Goal: Transaction & Acquisition: Purchase product/service

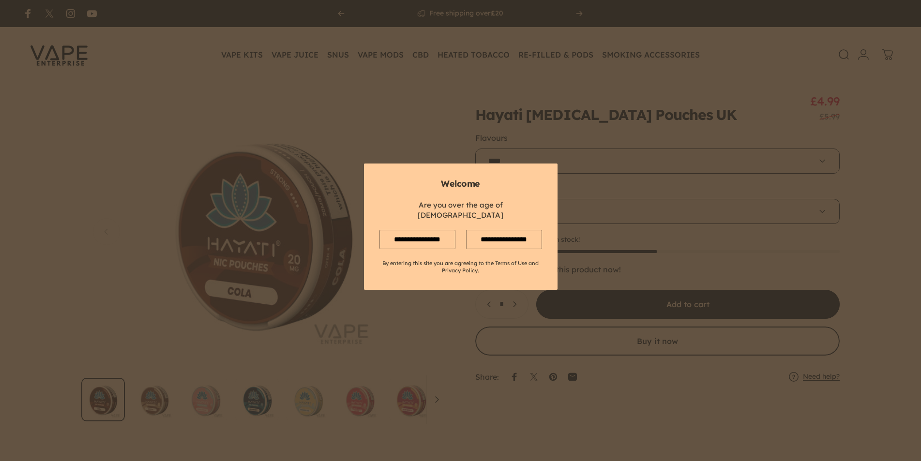
click at [423, 230] on input "**********" at bounding box center [417, 239] width 76 height 19
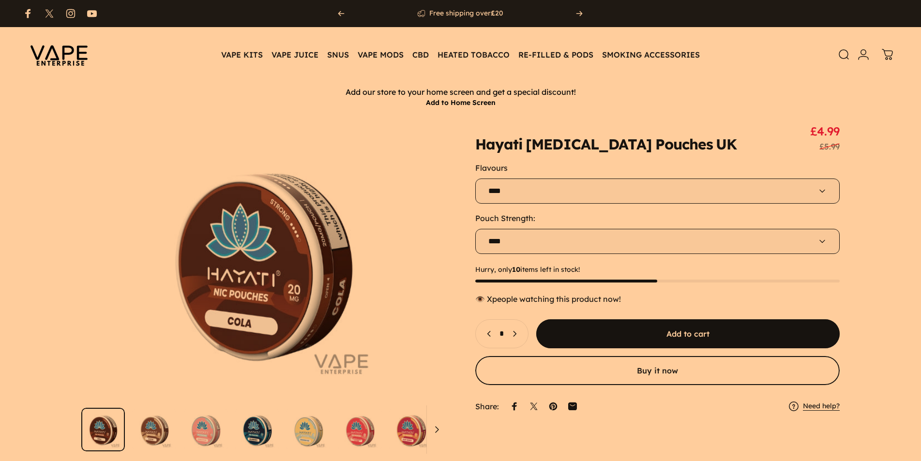
click at [506, 234] on select "**** **** ****" at bounding box center [657, 241] width 365 height 25
click at [475, 229] on select "**** **** ****" at bounding box center [657, 241] width 365 height 25
click at [522, 194] on select "**********" at bounding box center [657, 191] width 365 height 25
select select "*********"
click at [475, 179] on select "**********" at bounding box center [657, 191] width 365 height 25
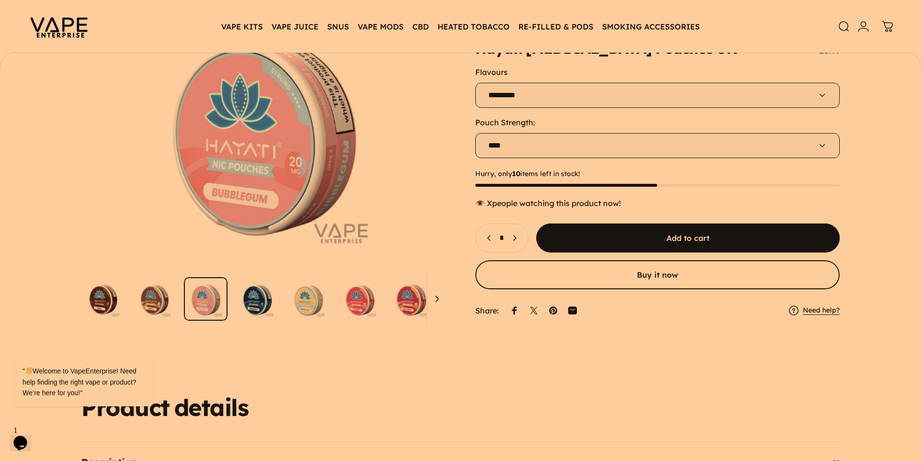
scroll to position [127, 0]
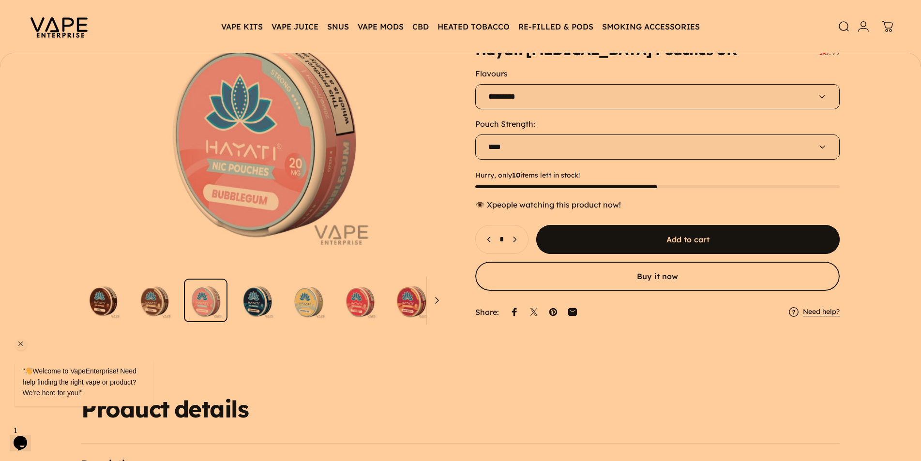
click at [161, 322] on div "" Welcome to VapeEnterprise! Need help finding the right vape or product? We’re…" at bounding box center [97, 342] width 174 height 147
click at [247, 237] on button "Open media 3 in modal" at bounding box center [263, 133] width 365 height 276
click at [426, 132] on span "Next" at bounding box center [421, 132] width 41 height 54
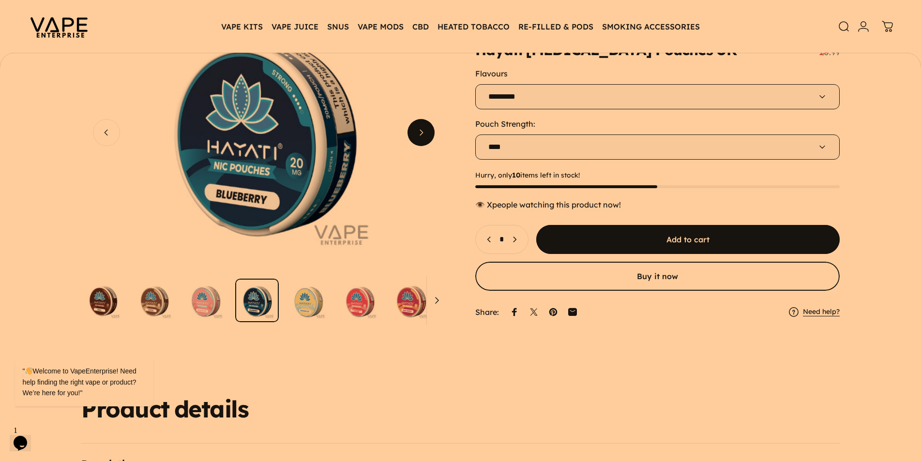
click at [426, 132] on span "Next" at bounding box center [421, 132] width 41 height 54
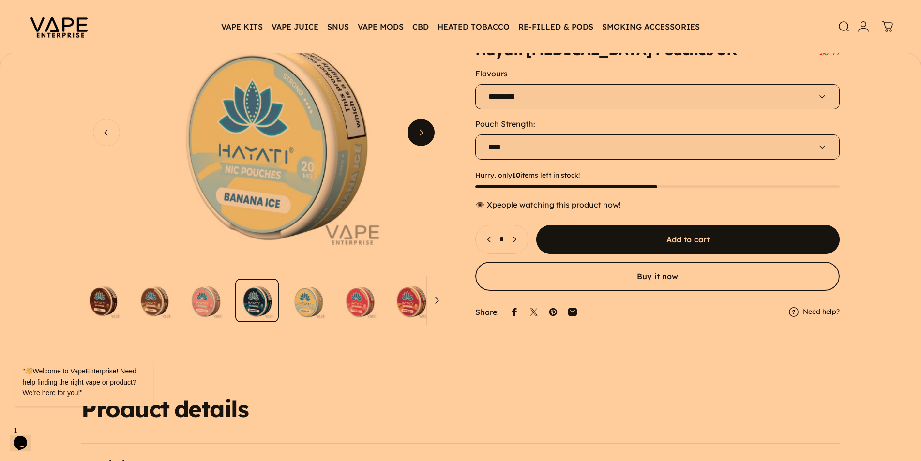
scroll to position [0, 1459]
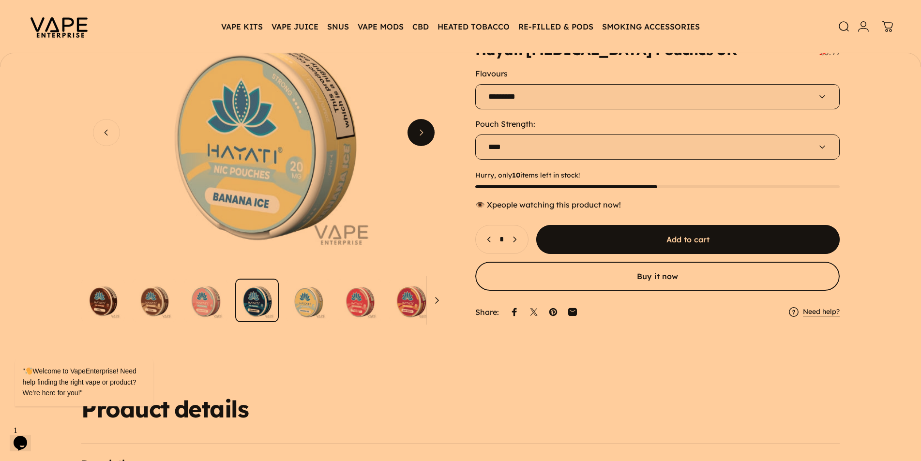
click at [426, 132] on span "Next" at bounding box center [421, 132] width 41 height 54
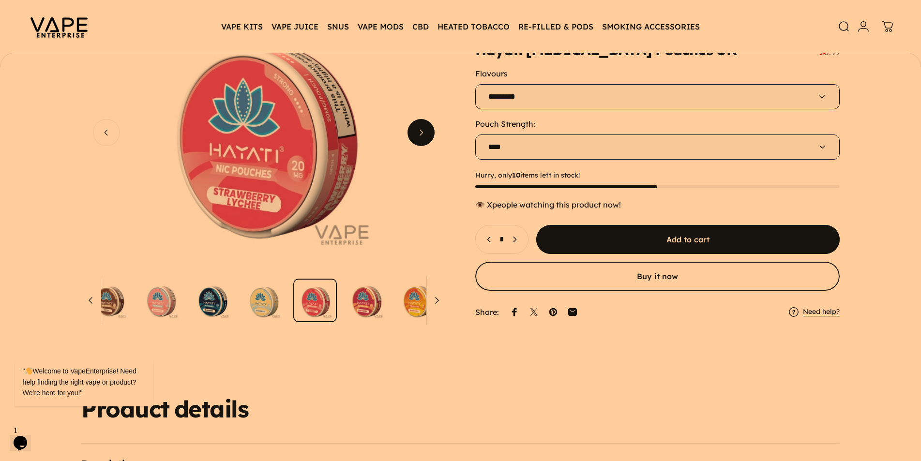
scroll to position [0, 1823]
click at [426, 132] on span "Next" at bounding box center [421, 132] width 41 height 54
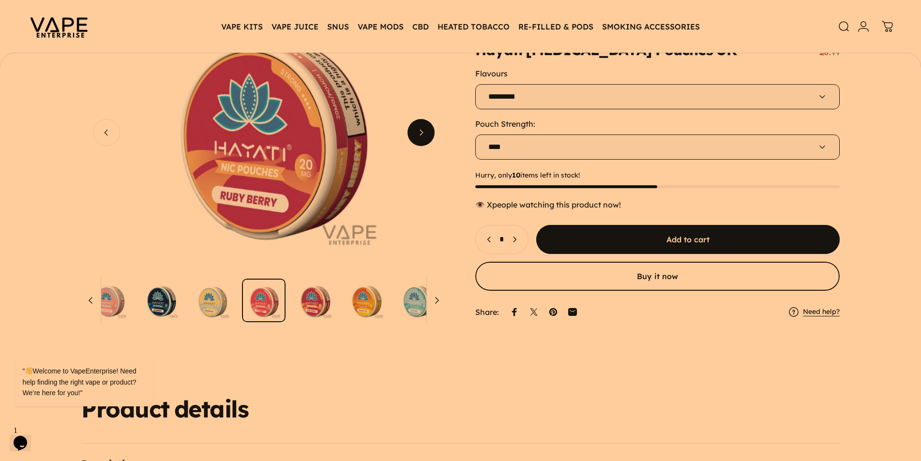
scroll to position [0, 2188]
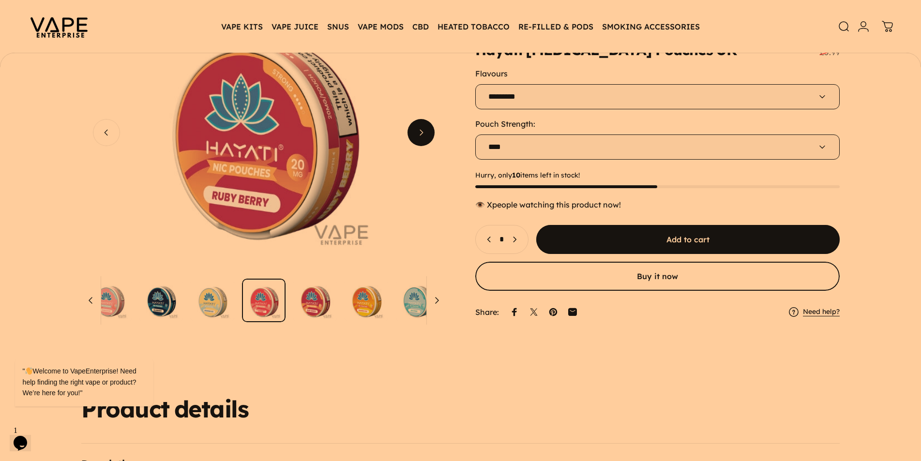
click at [426, 132] on span "Next" at bounding box center [421, 132] width 41 height 54
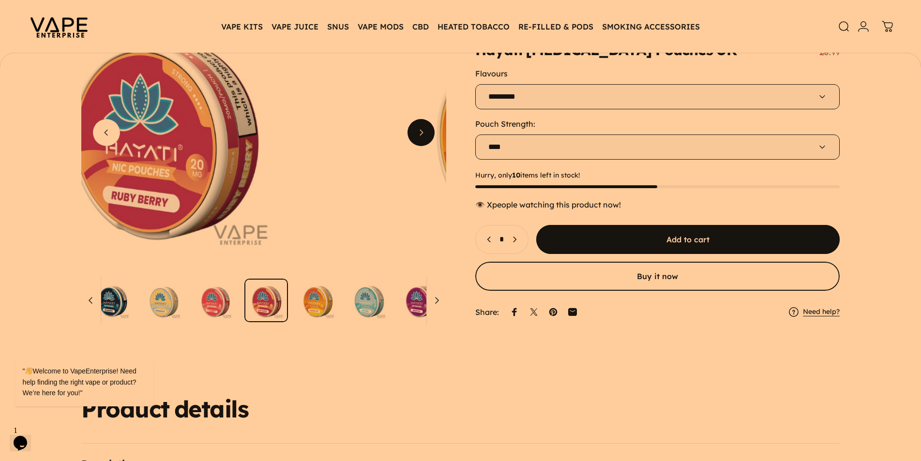
scroll to position [0, 147]
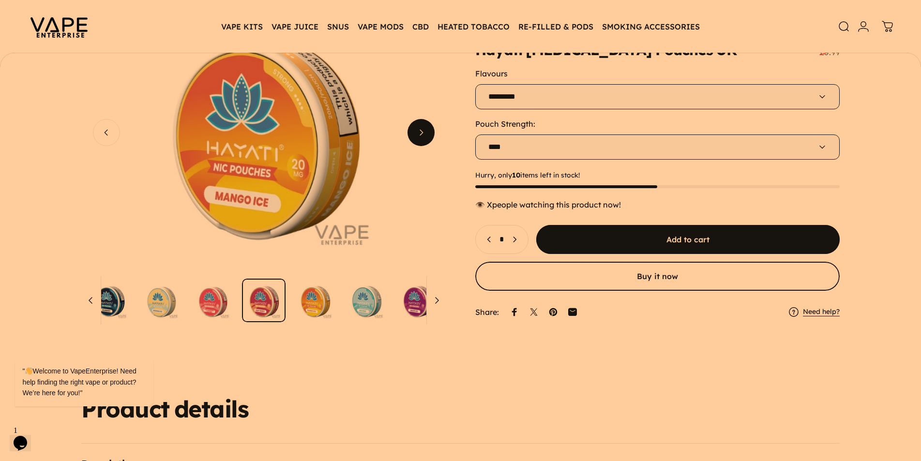
click at [426, 132] on span "Next" at bounding box center [421, 132] width 41 height 54
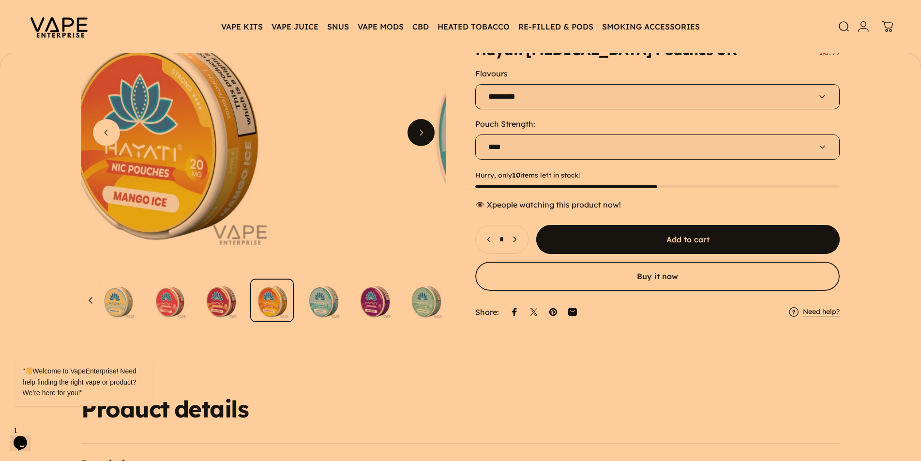
scroll to position [0, 192]
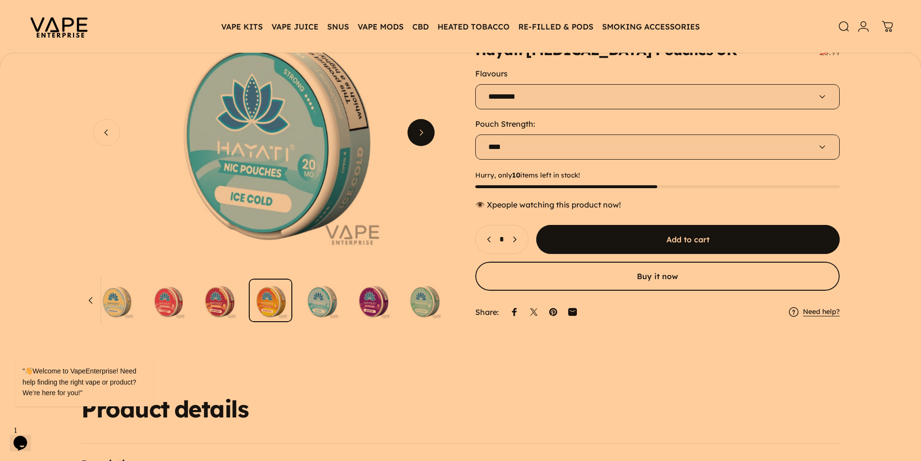
click at [426, 132] on span "Next" at bounding box center [421, 132] width 41 height 54
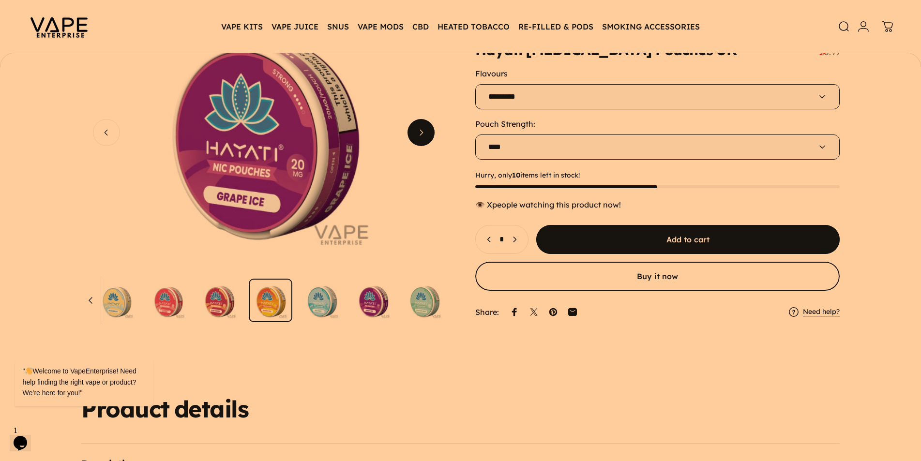
click at [426, 132] on span "Next" at bounding box center [421, 132] width 41 height 54
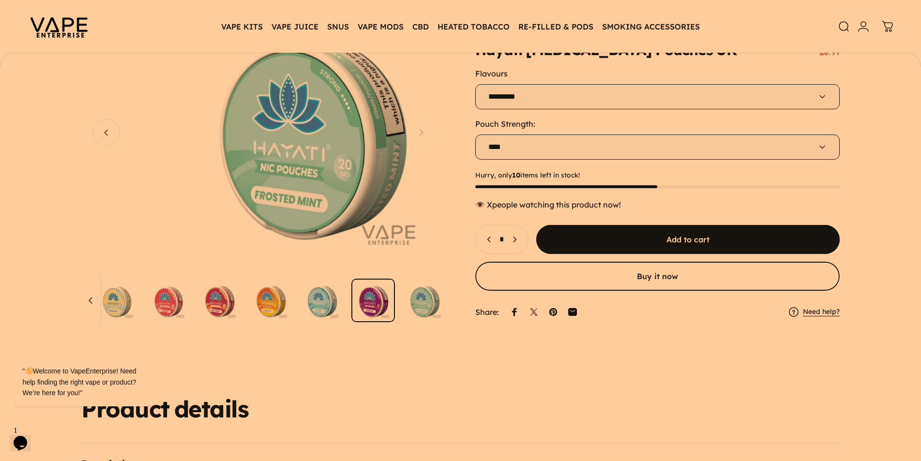
scroll to position [0, 3646]
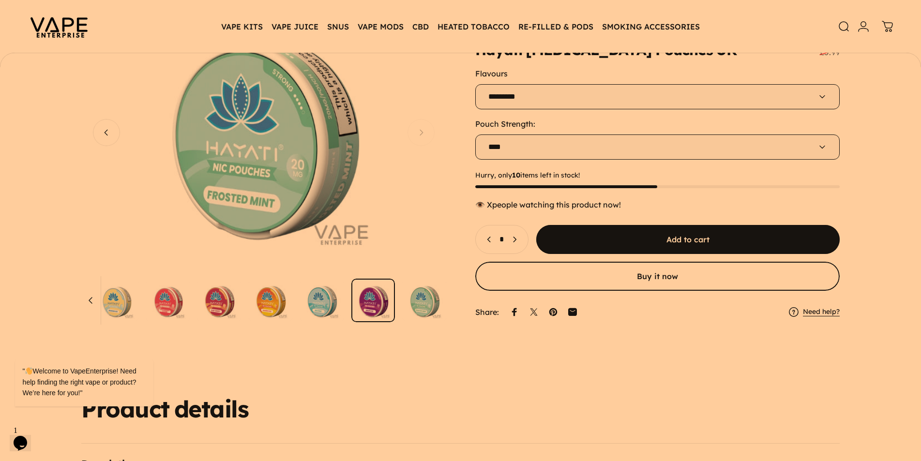
click at [426, 132] on button "Open media 11 in modal" at bounding box center [263, 133] width 365 height 276
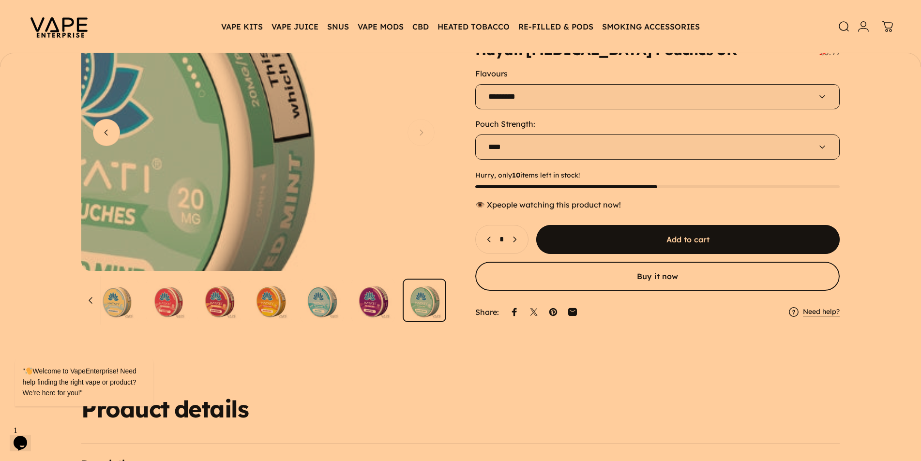
click at [426, 132] on media-hover-overlay "Gallery Viewer" at bounding box center [263, 133] width 365 height 276
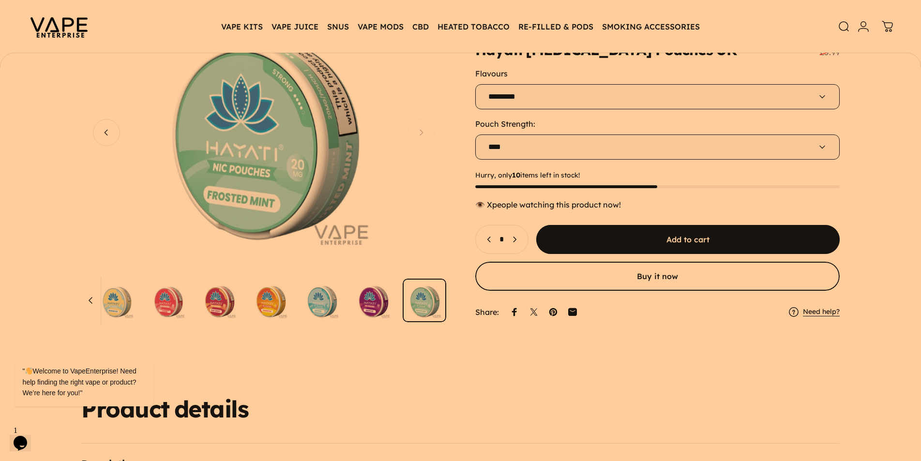
click at [426, 132] on button "Open media 11 in modal" at bounding box center [263, 133] width 365 height 276
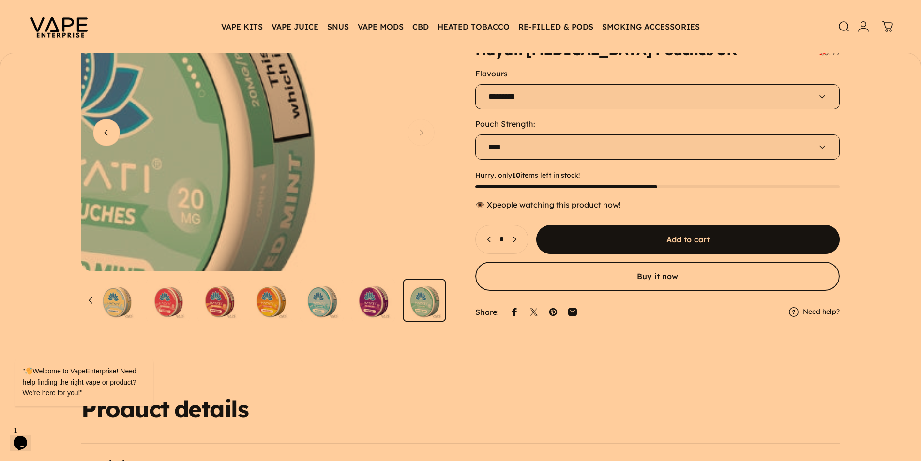
click at [426, 132] on media-hover-overlay "Gallery Viewer" at bounding box center [263, 133] width 365 height 276
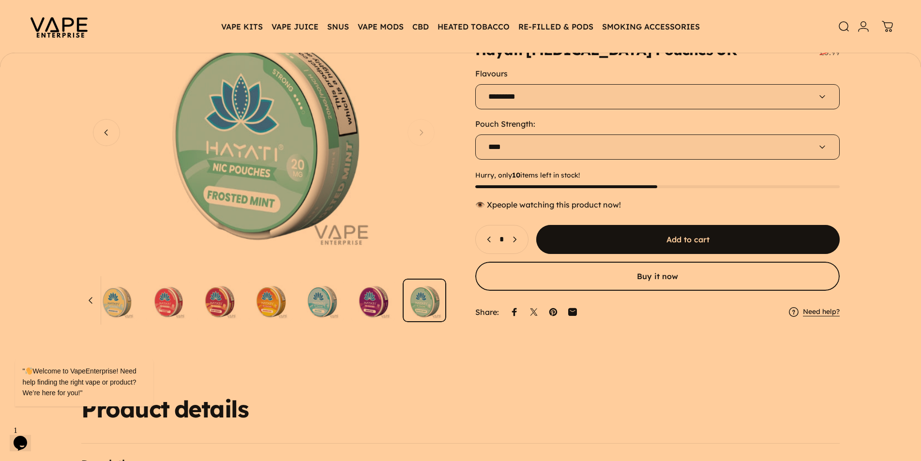
click at [426, 132] on button "Open media 11 in modal" at bounding box center [263, 133] width 365 height 276
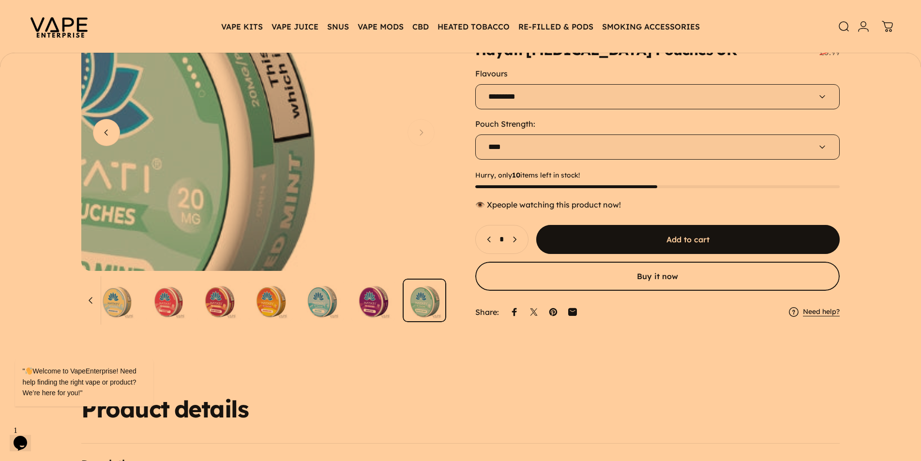
click at [426, 132] on media-hover-overlay "Gallery Viewer" at bounding box center [263, 133] width 365 height 276
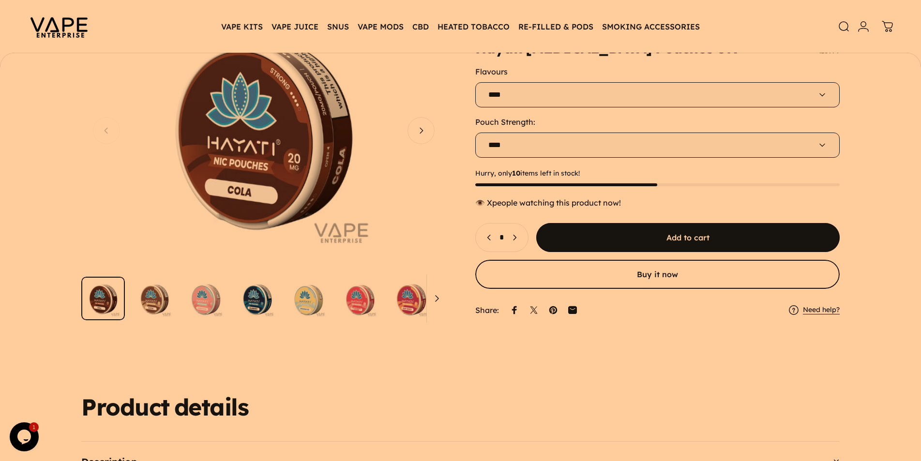
scroll to position [127, 0]
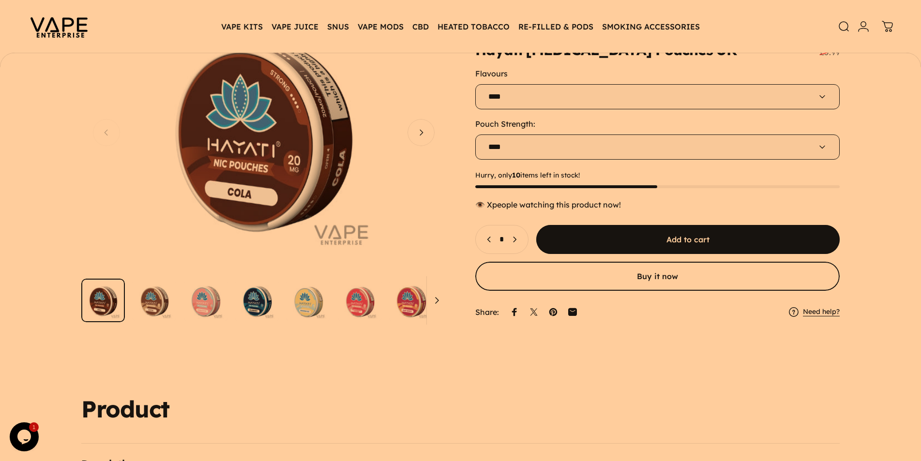
click at [263, 181] on button "Open media 1 in modal" at bounding box center [263, 133] width 365 height 276
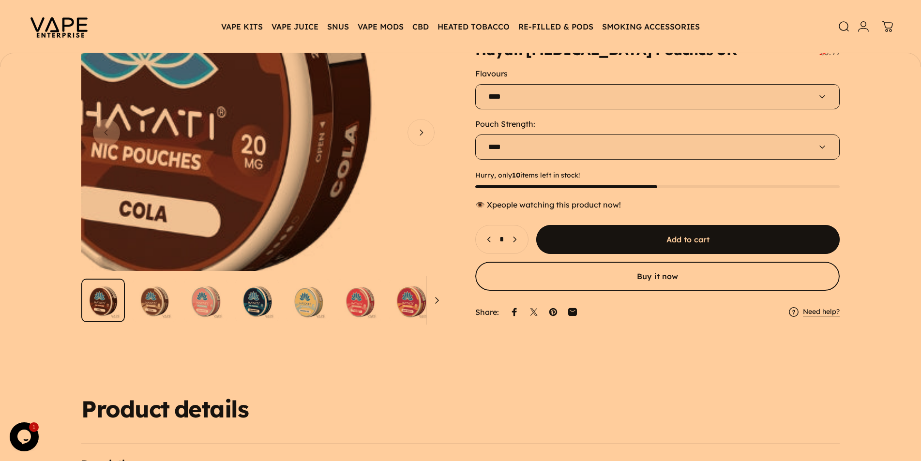
click at [332, 176] on media-hover-overlay "Gallery Viewer" at bounding box center [263, 133] width 365 height 276
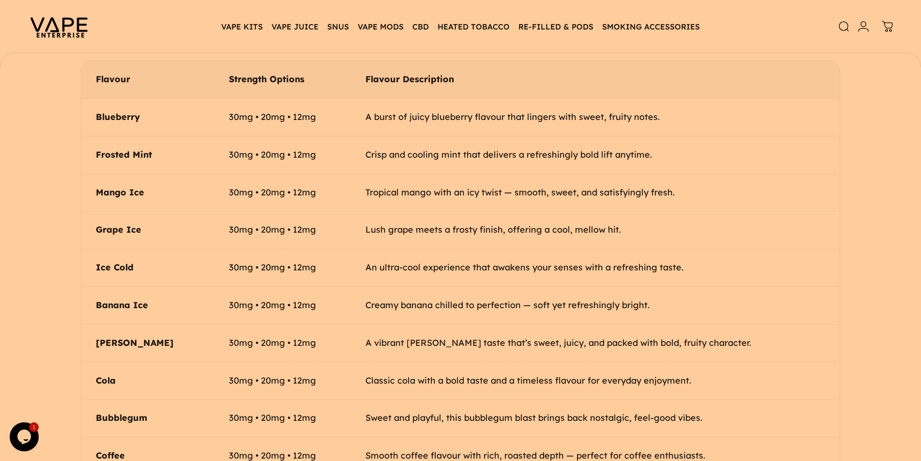
scroll to position [901, 0]
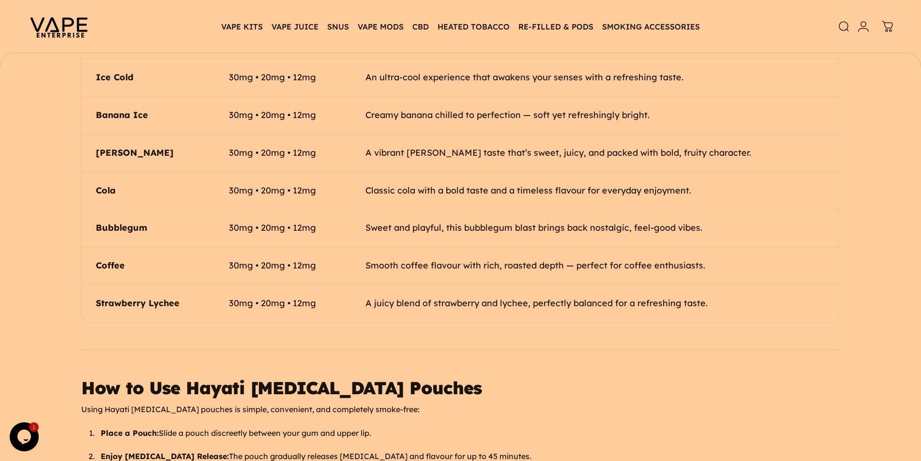
click at [288, 254] on td "30mg • 20mg • 12mg" at bounding box center [282, 266] width 137 height 38
click at [345, 247] on td "30mg • 20mg • 12mg" at bounding box center [282, 266] width 137 height 38
click at [351, 225] on td "30mg • 20mg • 12mg" at bounding box center [282, 229] width 137 height 38
click at [351, 223] on td "30mg • 20mg • 12mg" at bounding box center [282, 229] width 137 height 38
click at [351, 210] on td "30mg • 20mg • 12mg" at bounding box center [282, 229] width 137 height 38
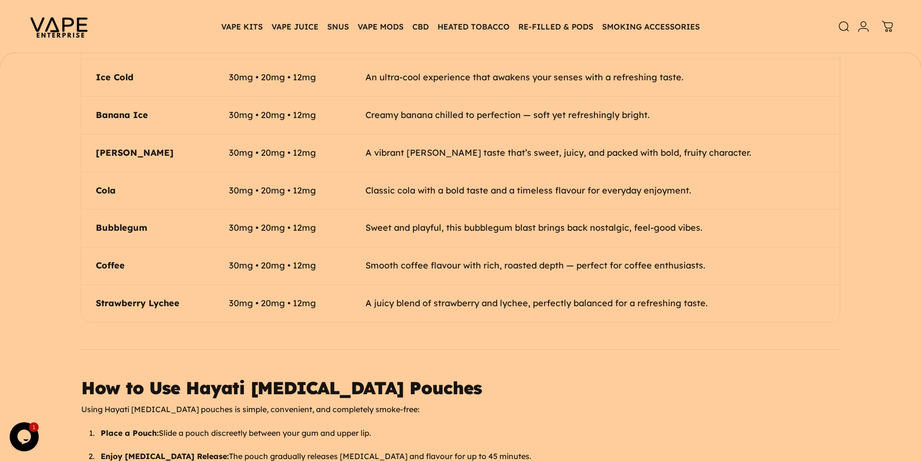
drag, startPoint x: 348, startPoint y: 197, endPoint x: 343, endPoint y: 203, distance: 8.2
click at [348, 210] on td "30mg • 20mg • 12mg" at bounding box center [282, 229] width 137 height 38
click at [321, 247] on td "30mg • 20mg • 12mg" at bounding box center [282, 266] width 137 height 38
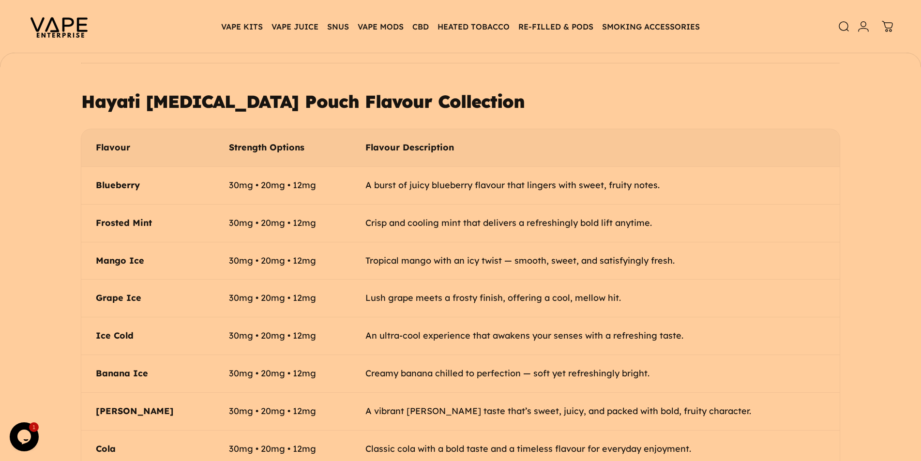
click at [351, 253] on td "30mg • 20mg • 12mg" at bounding box center [282, 261] width 137 height 38
click at [351, 244] on td "30mg • 20mg • 12mg" at bounding box center [282, 261] width 137 height 38
click at [351, 217] on td "30mg • 20mg • 12mg" at bounding box center [282, 223] width 137 height 38
click at [102, 148] on th "Flavour" at bounding box center [147, 147] width 133 height 37
click at [394, 181] on td "A burst of juicy blueberry flavour that lingers with sweet, fruity notes." at bounding box center [595, 185] width 489 height 38
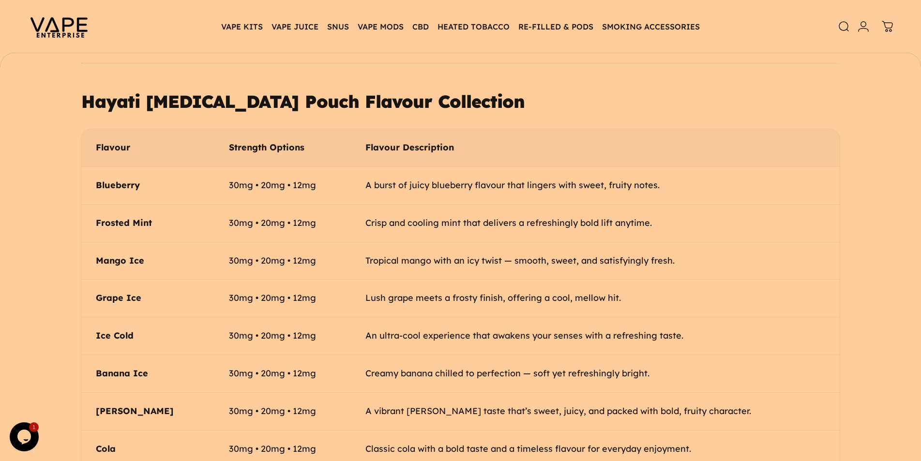
click at [576, 180] on td "A burst of juicy blueberry flavour that lingers with sweet, fruity notes." at bounding box center [595, 185] width 489 height 38
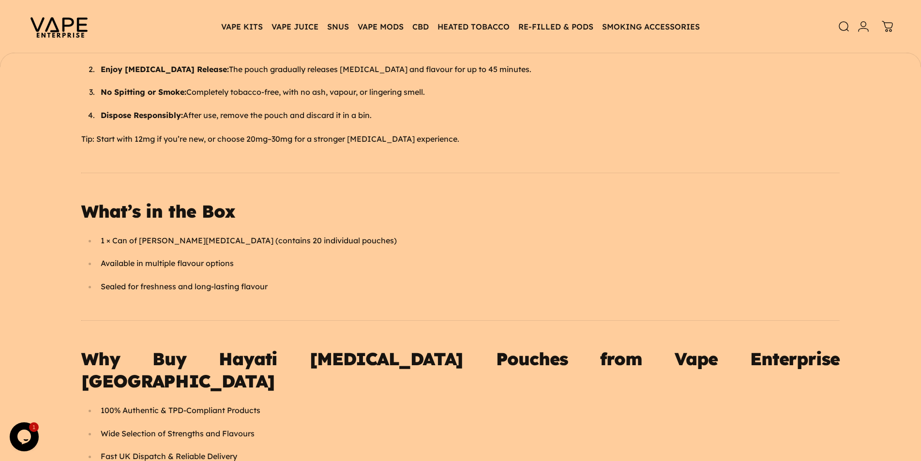
scroll to position [1159, 0]
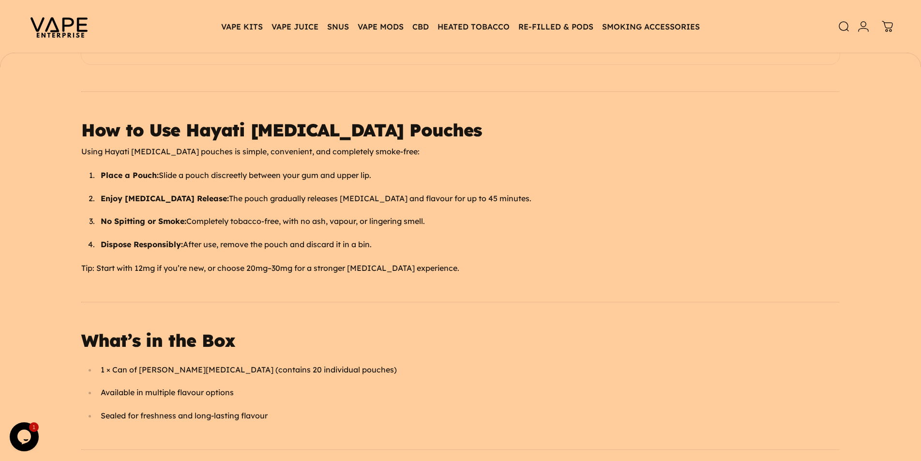
click at [432, 146] on p "Using Hayati [MEDICAL_DATA] pouches is simple, convenient, and completely smoke…" at bounding box center [460, 152] width 758 height 13
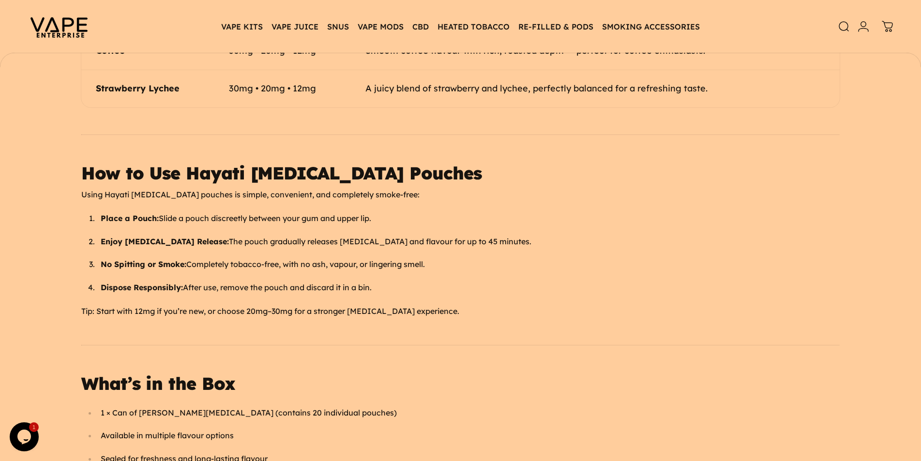
scroll to position [1030, 0]
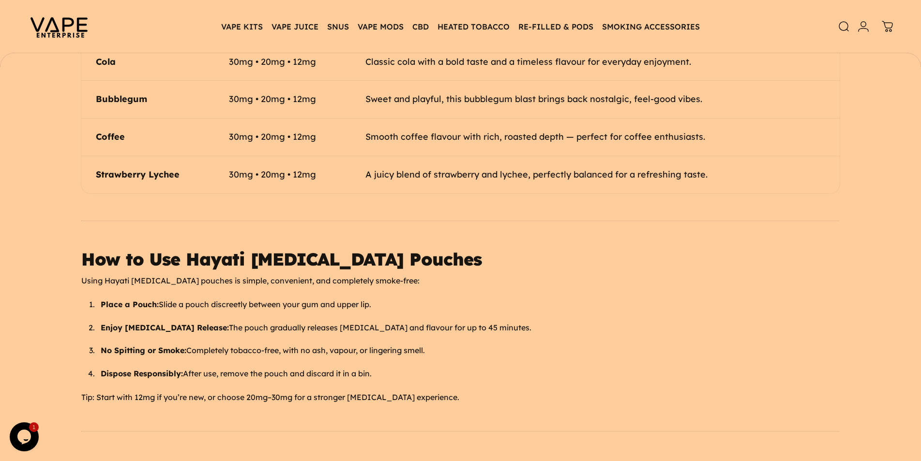
click at [437, 368] on p "Dispose Responsibly: After use, remove the pouch and discard it in a bin." at bounding box center [470, 374] width 739 height 13
click at [436, 350] on ol "Place a Pouch: Slide a pouch discreetly between your gum and upper lip. Enjoy N…" at bounding box center [460, 339] width 758 height 81
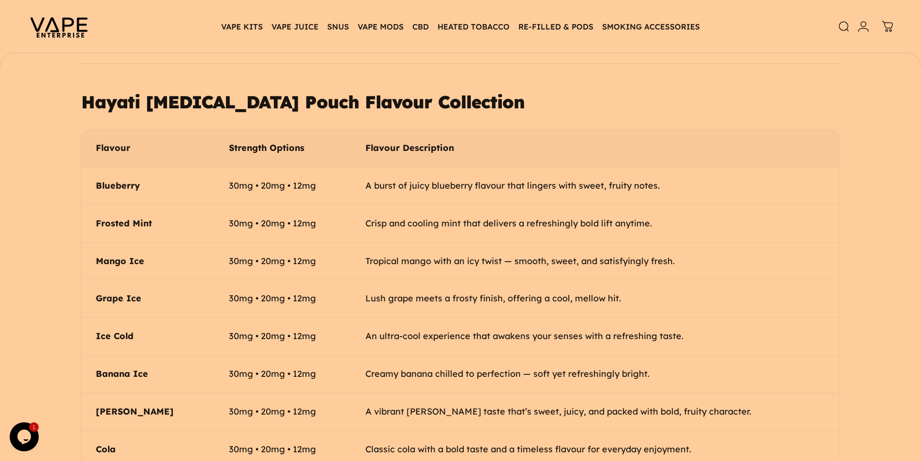
scroll to position [643, 0]
click at [452, 280] on td "Lush grape meets a frosty finish, offering a cool, mellow hit." at bounding box center [595, 299] width 489 height 38
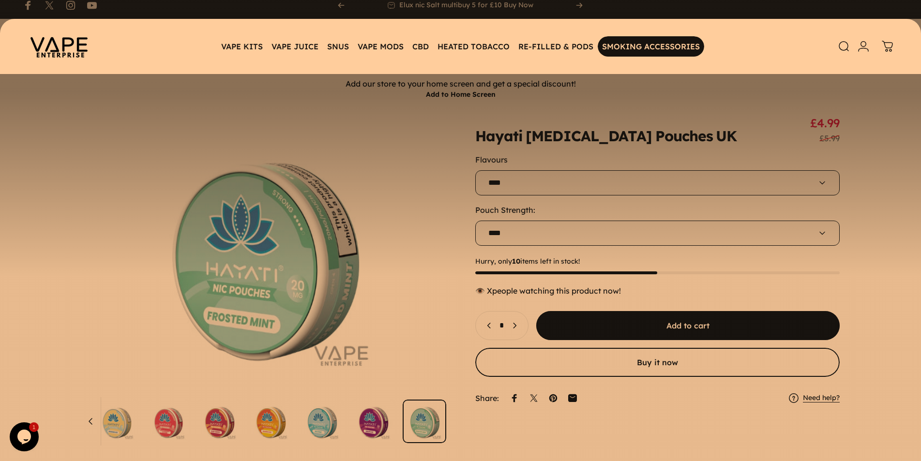
scroll to position [0, 0]
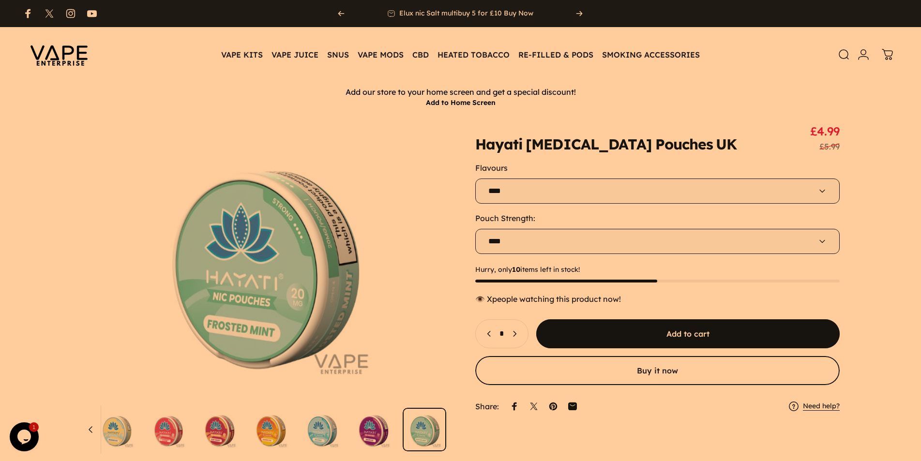
click at [716, 149] on animate-element "UK" at bounding box center [726, 144] width 21 height 15
click at [716, 151] on animate-element "UK" at bounding box center [726, 144] width 21 height 15
click at [716, 146] on animate-element "UK" at bounding box center [726, 144] width 21 height 15
click at [557, 166] on div "Flavours" at bounding box center [657, 168] width 365 height 10
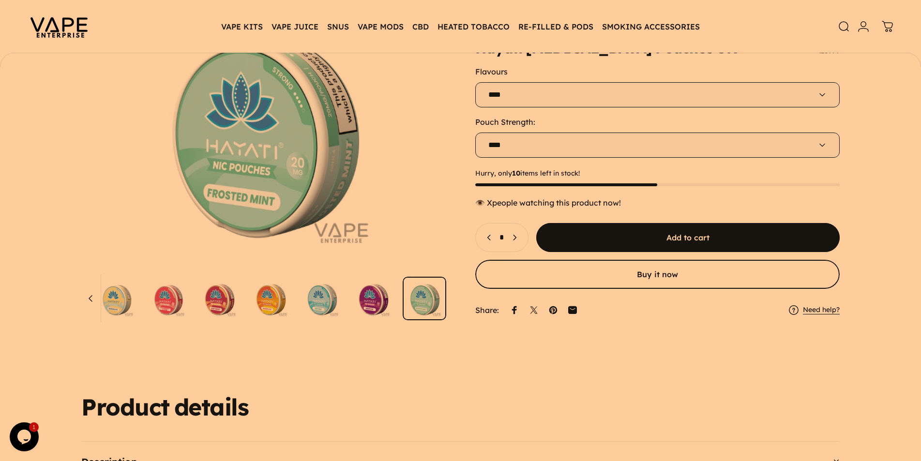
scroll to position [127, 0]
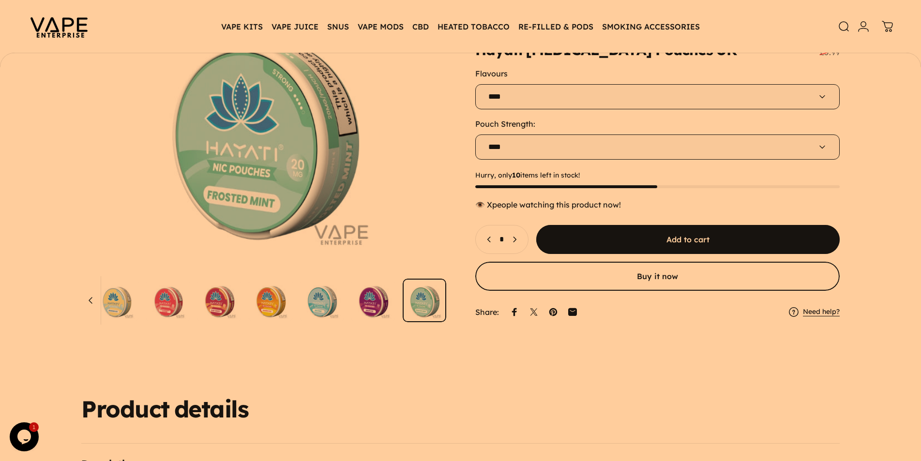
click at [574, 147] on select "**** **** ****" at bounding box center [657, 147] width 365 height 25
click at [557, 132] on div "Pouch Strength: **** **** ****" at bounding box center [657, 139] width 365 height 41
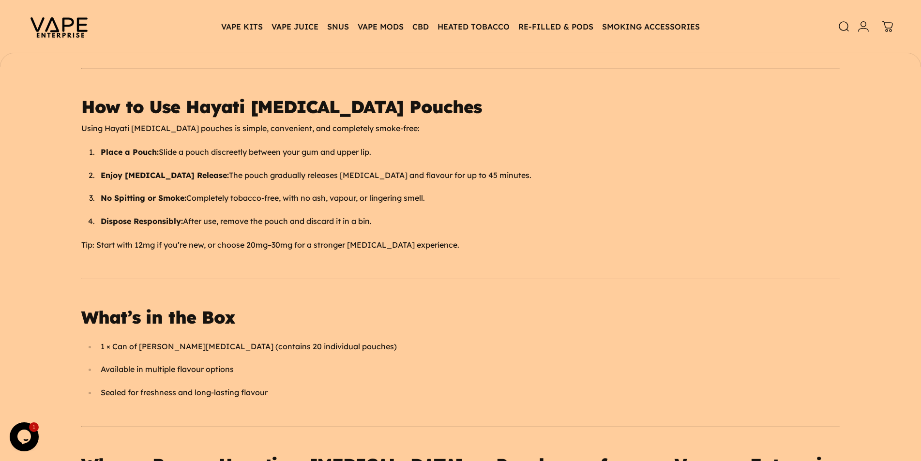
scroll to position [1159, 0]
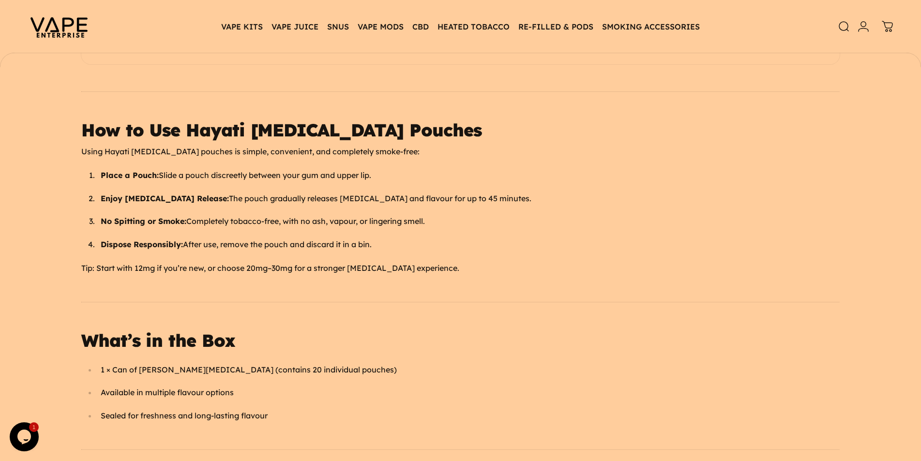
click at [241, 262] on p "Tip: Start with 12mg if you’re new, or choose 20mg–30mg for a stronger [MEDICAL…" at bounding box center [460, 268] width 758 height 13
click at [355, 262] on p "Tip: Start with 12mg if you’re new, or choose 20mg–30mg for a stronger [MEDICAL…" at bounding box center [460, 268] width 758 height 13
click at [355, 236] on div "Hayati Nicotine Pouches UK – The Ultimate Flavour Guide (2025 Edition) The Haya…" at bounding box center [460, 330] width 758 height 1767
click at [531, 217] on ol "Place a Pouch: Slide a pouch discreetly between your gum and upper lip. Enjoy N…" at bounding box center [460, 209] width 758 height 81
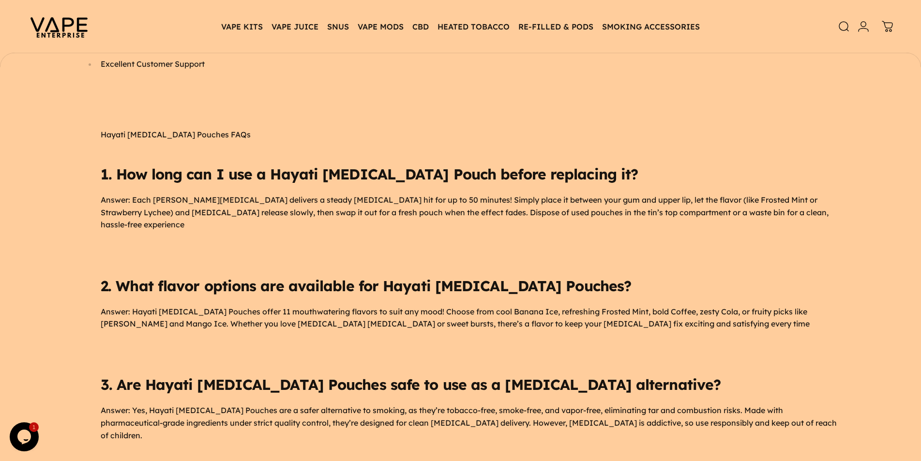
scroll to position [1546, 0]
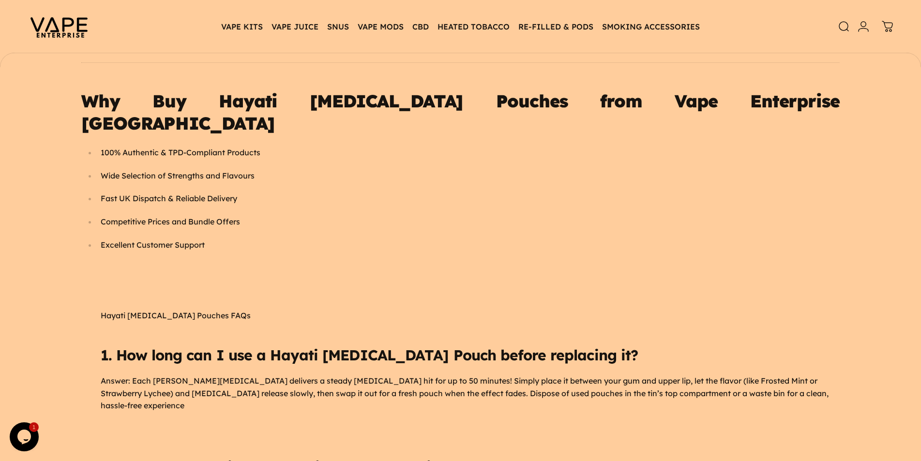
click at [343, 170] on p "Wide Selection of Strengths and Flavours" at bounding box center [470, 176] width 739 height 13
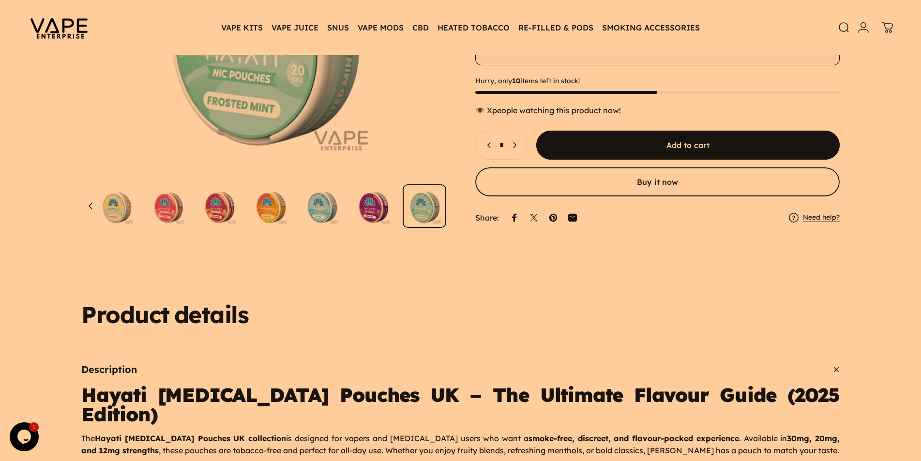
scroll to position [0, 0]
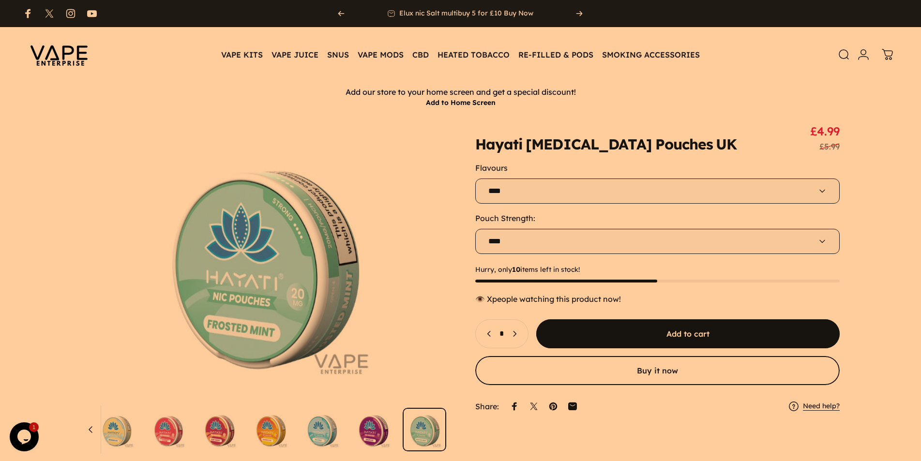
click at [530, 154] on animate-element "**********" at bounding box center [657, 270] width 365 height 293
drag, startPoint x: 577, startPoint y: 150, endPoint x: 570, endPoint y: 152, distance: 7.4
click at [576, 151] on animate-element "[MEDICAL_DATA]" at bounding box center [589, 144] width 126 height 15
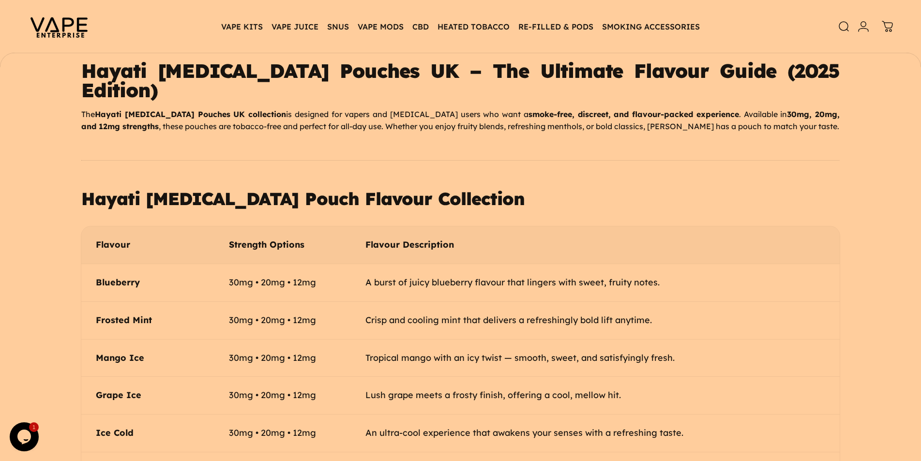
scroll to position [643, 0]
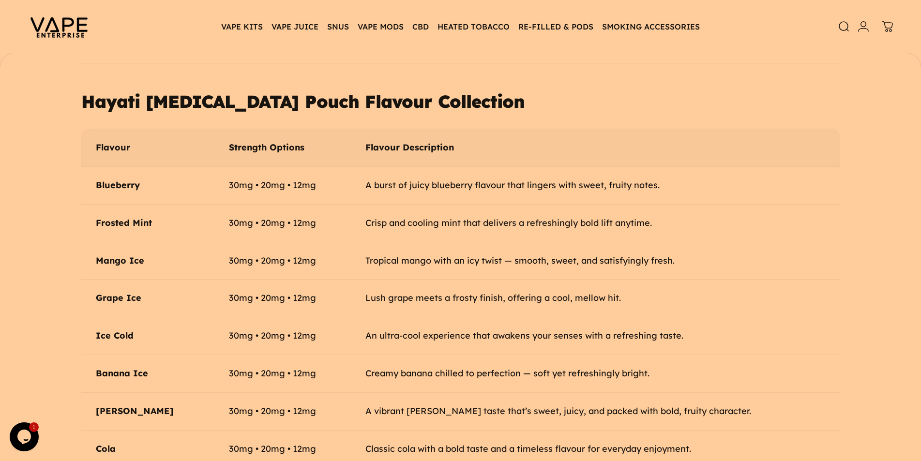
click at [487, 209] on td "Crisp and cooling mint that delivers a refreshingly bold lift anytime." at bounding box center [595, 223] width 489 height 38
click at [530, 208] on td "Crisp and cooling mint that delivers a refreshingly bold lift anytime." at bounding box center [595, 223] width 489 height 38
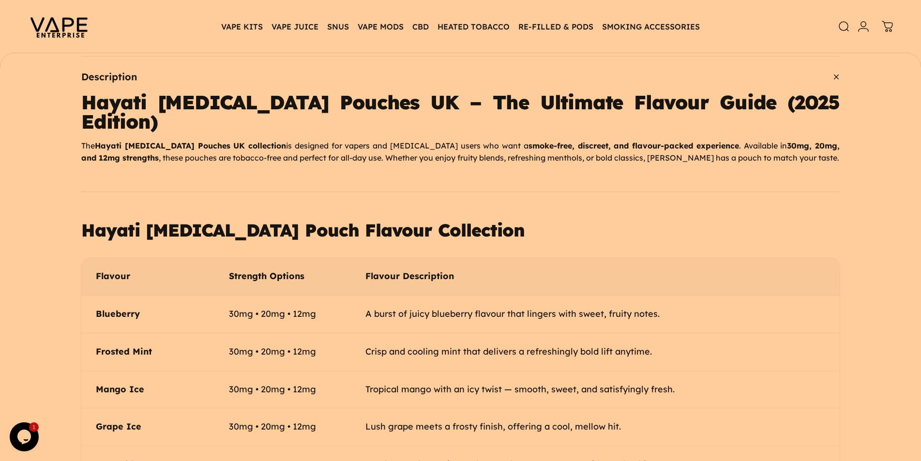
click at [459, 219] on h2 "Hayati [MEDICAL_DATA] Pouch Flavour Collection" at bounding box center [460, 230] width 758 height 23
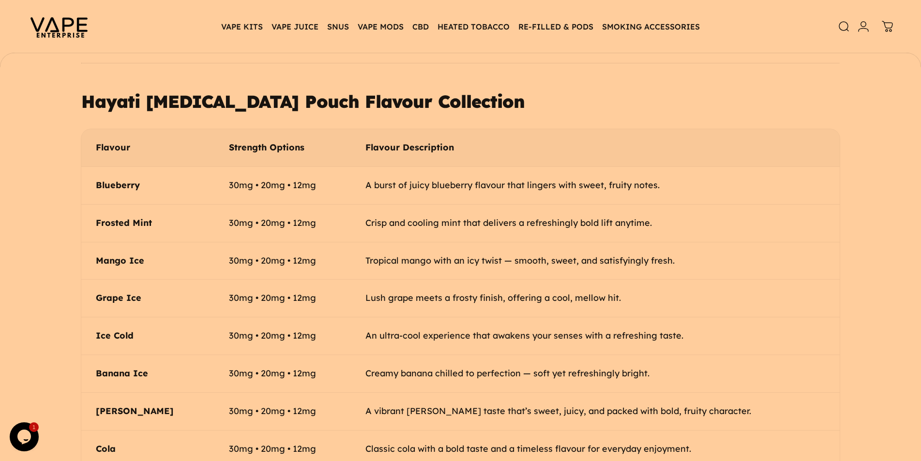
click at [572, 209] on td "Crisp and cooling mint that delivers a refreshingly bold lift anytime." at bounding box center [595, 223] width 489 height 38
click at [644, 184] on td "A burst of juicy blueberry flavour that lingers with sweet, fruity notes." at bounding box center [595, 185] width 489 height 38
click at [683, 216] on td "Crisp and cooling mint that delivers a refreshingly bold lift anytime." at bounding box center [595, 223] width 489 height 38
click at [675, 255] on td "Tropical mango with an icy twist — smooth, sweet, and satisfyingly fresh." at bounding box center [595, 261] width 489 height 38
click at [619, 287] on td "Lush grape meets a frosty finish, offering a cool, mellow hit." at bounding box center [595, 299] width 489 height 38
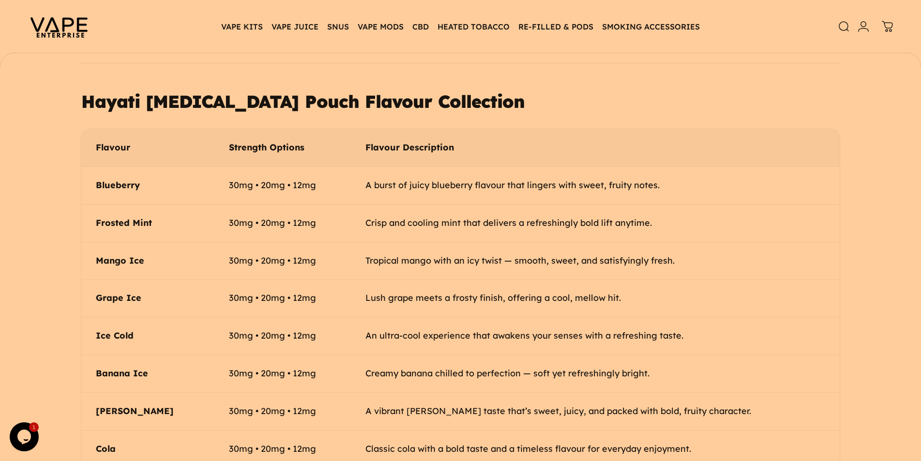
click at [656, 321] on td "An ultra-cool experience that awakens your senses with a refreshing taste." at bounding box center [595, 336] width 489 height 38
click at [637, 367] on td "Creamy banana chilled to perfection — soft yet refreshingly bright." at bounding box center [595, 374] width 489 height 38
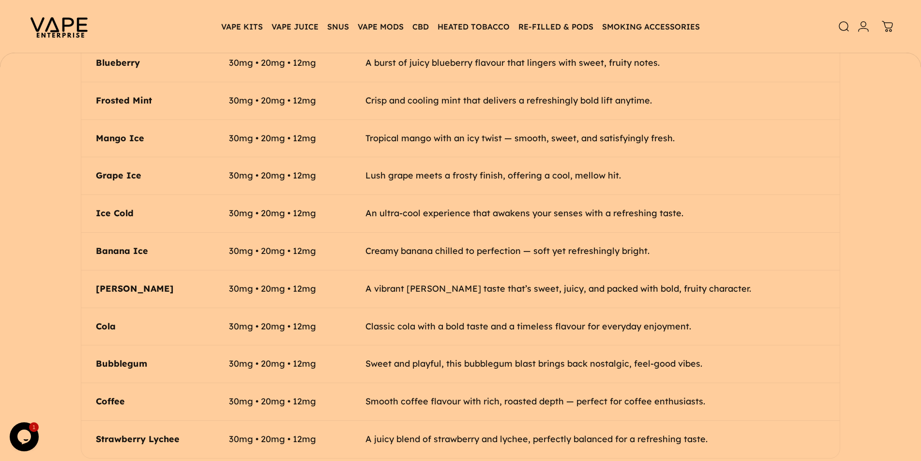
scroll to position [772, 0]
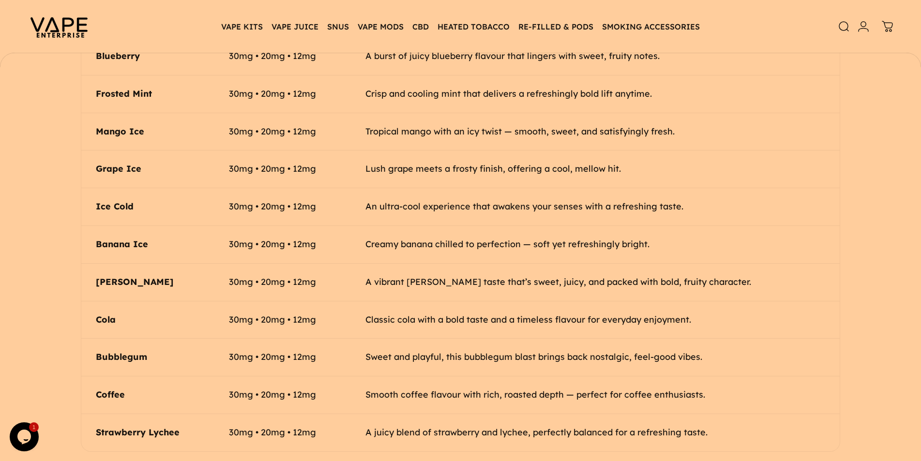
click at [632, 245] on td "Creamy banana chilled to perfection — soft yet refreshingly bright." at bounding box center [595, 245] width 489 height 38
click at [706, 272] on td "A vibrant [PERSON_NAME] taste that’s sweet, juicy, and packed with bold, fruity…" at bounding box center [595, 282] width 489 height 38
click at [460, 414] on td "A juicy blend of strawberry and lychee, perfectly balanced for a refreshing tas…" at bounding box center [595, 432] width 489 height 37
click at [674, 391] on td "Smooth coffee flavour with rich, roasted depth — perfect for coffee enthusiasts." at bounding box center [595, 395] width 489 height 38
click at [720, 390] on td "Smooth coffee flavour with rich, roasted depth — perfect for coffee enthusiasts." at bounding box center [595, 395] width 489 height 38
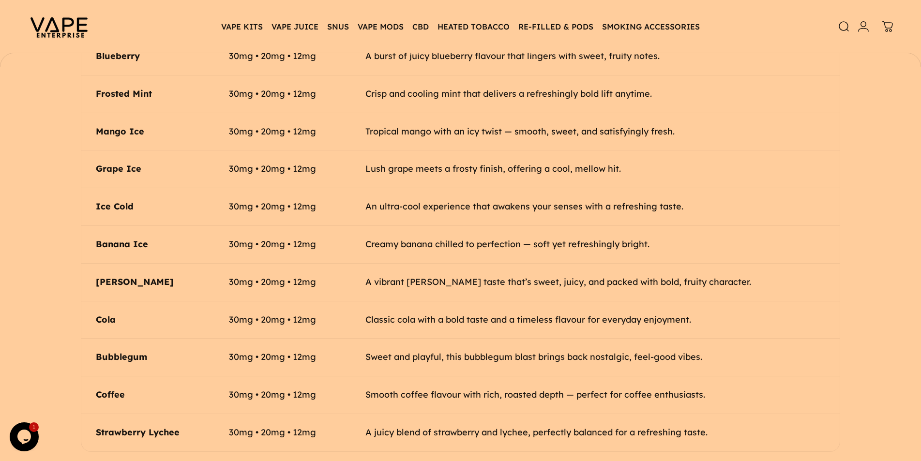
click at [733, 416] on td "A juicy blend of strawberry and lychee, perfectly balanced for a refreshing tas…" at bounding box center [595, 432] width 489 height 37
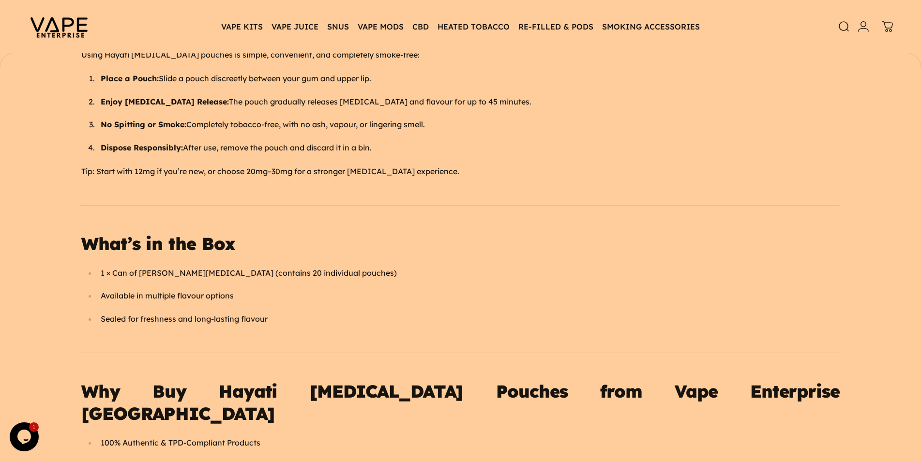
scroll to position [1159, 0]
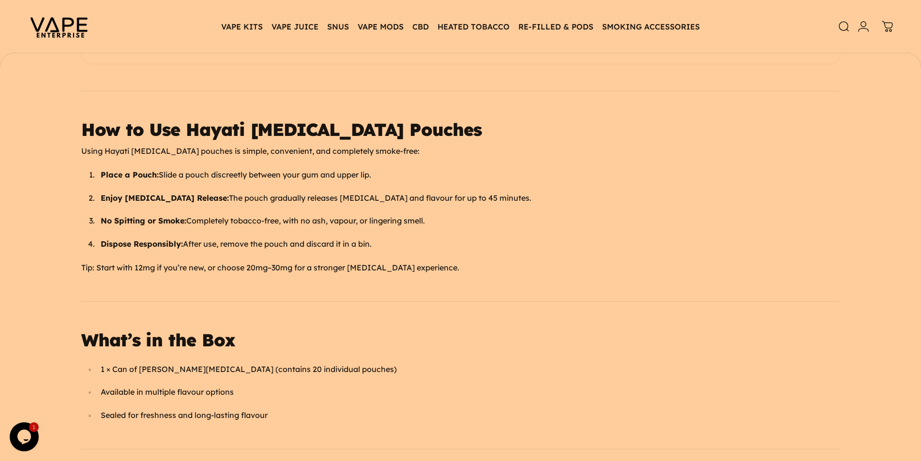
click at [182, 243] on div "Hayati Nicotine Pouches UK – The Ultimate Flavour Guide (2025 Edition) The Haya…" at bounding box center [460, 330] width 758 height 1767
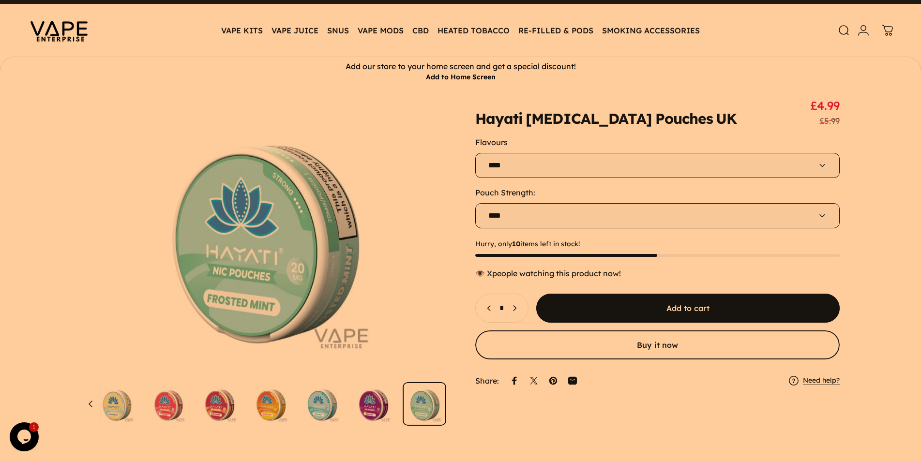
scroll to position [0, 0]
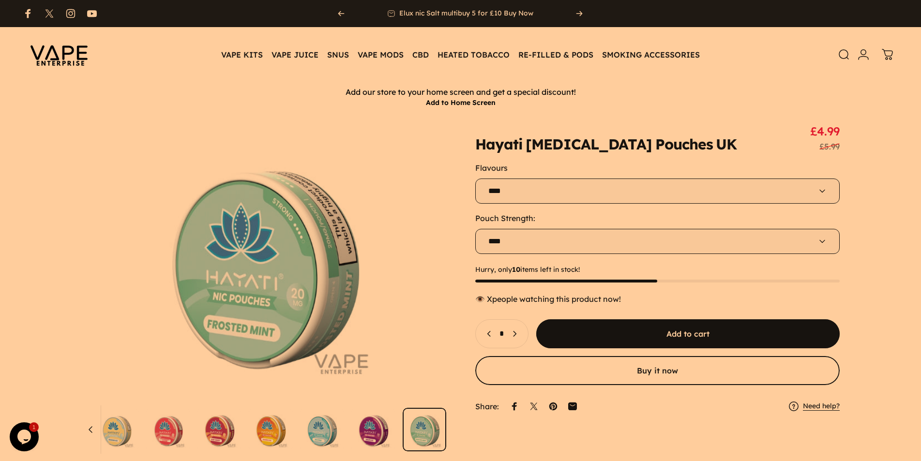
click at [562, 207] on variant-selects "**********" at bounding box center [657, 208] width 365 height 91
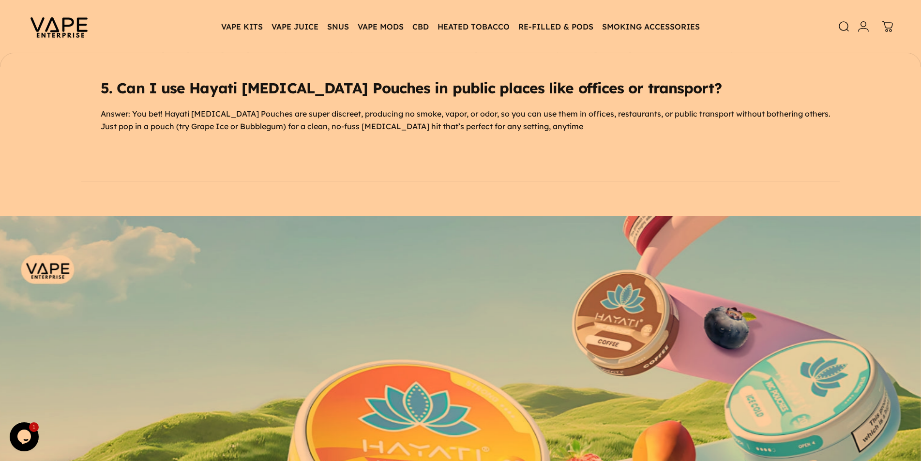
scroll to position [2191, 0]
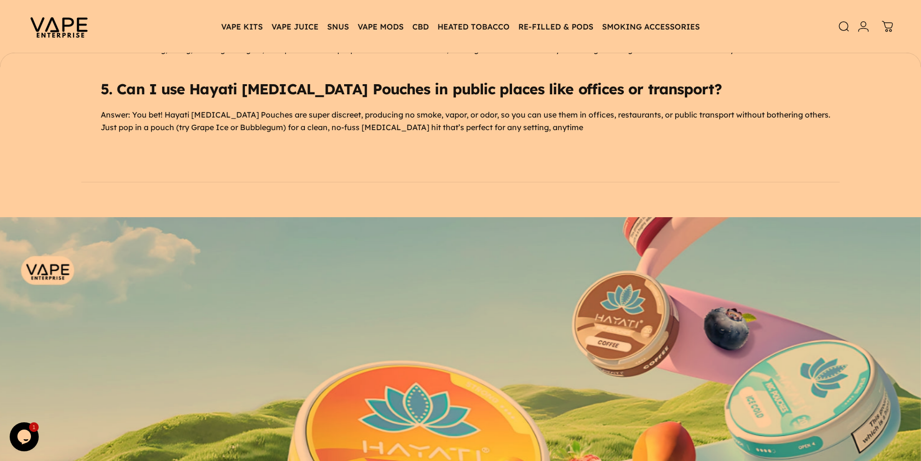
click at [217, 257] on img at bounding box center [460, 411] width 921 height 389
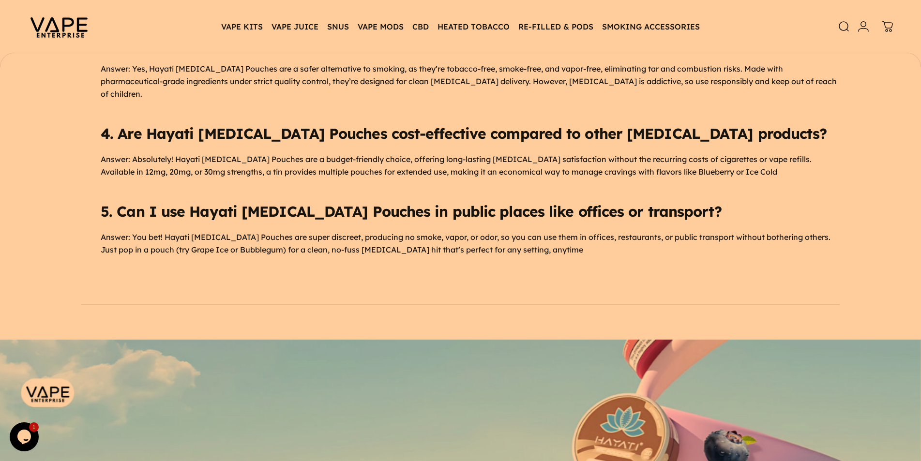
scroll to position [2062, 0]
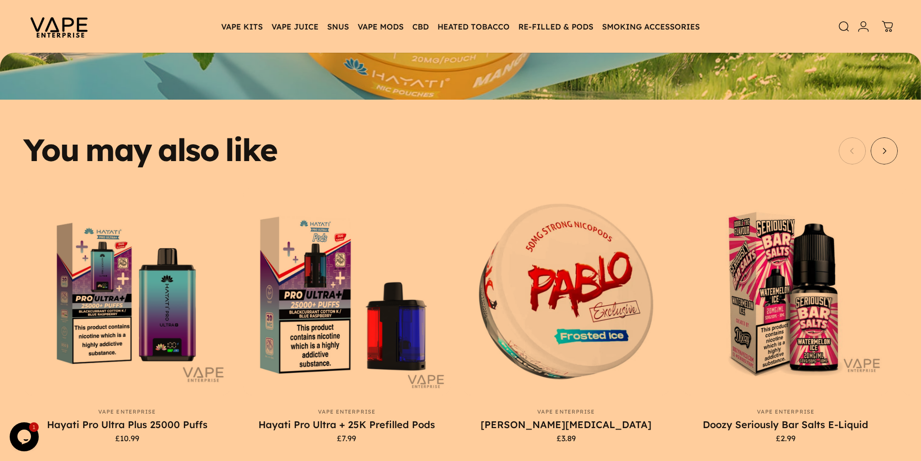
scroll to position [2313, 0]
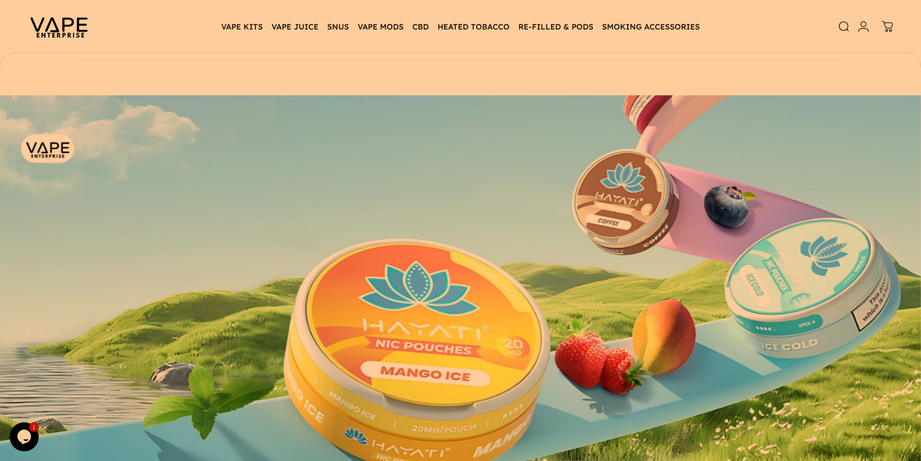
click at [36, 203] on img at bounding box center [460, 289] width 921 height 389
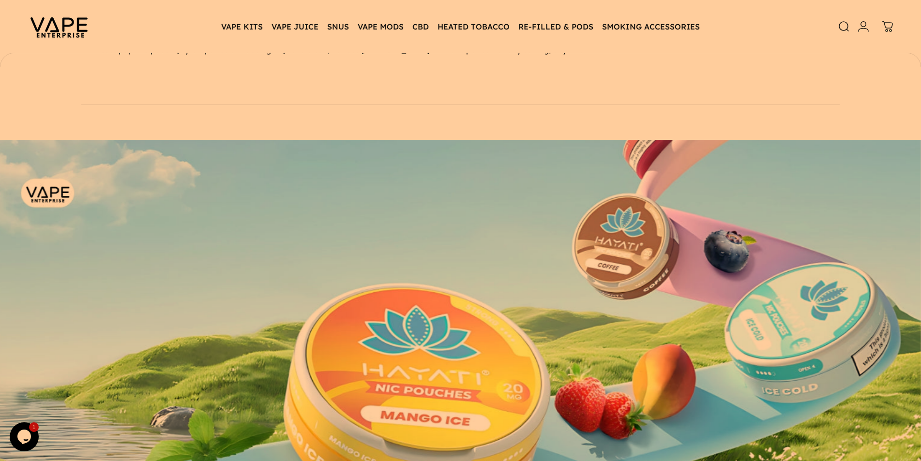
scroll to position [2184, 0]
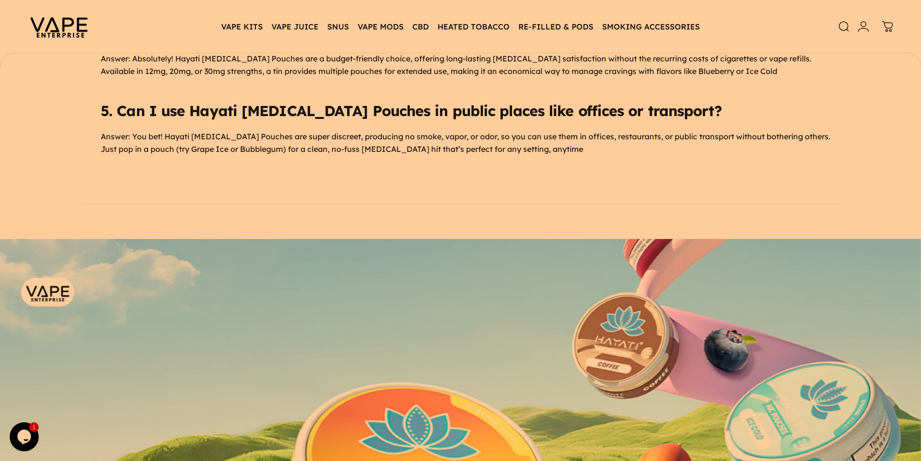
scroll to position [2055, 0]
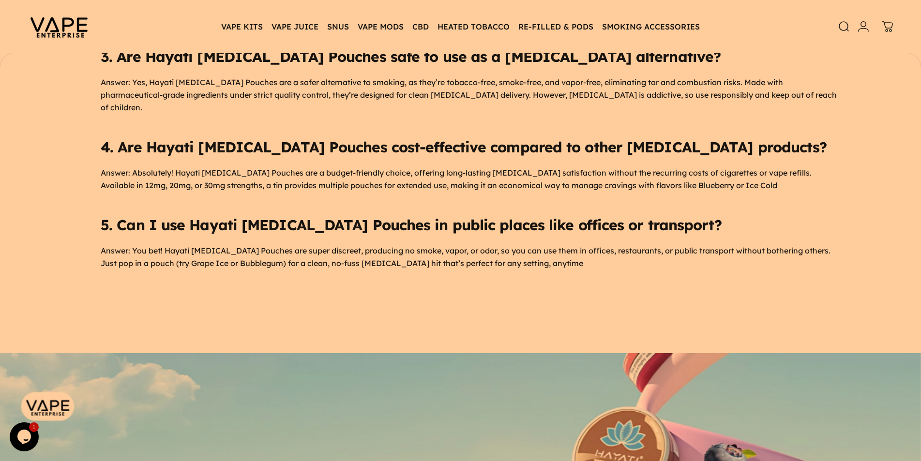
drag, startPoint x: 39, startPoint y: 331, endPoint x: 53, endPoint y: 319, distance: 18.6
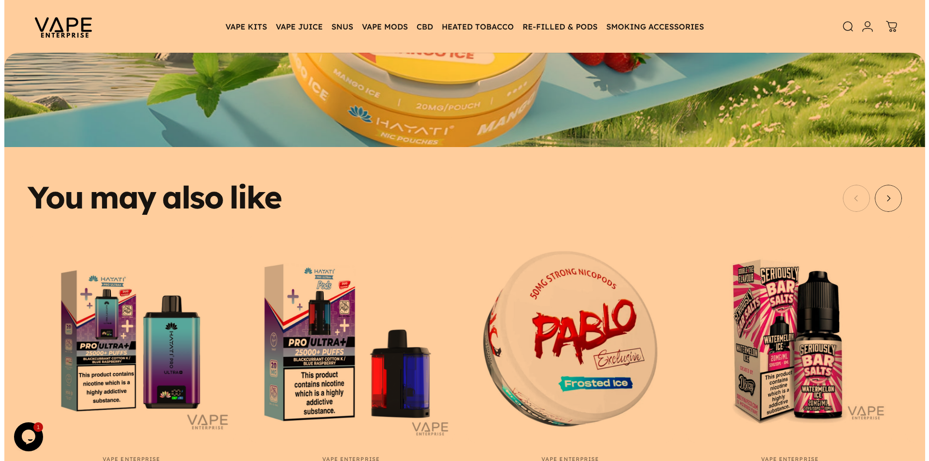
scroll to position [2829, 0]
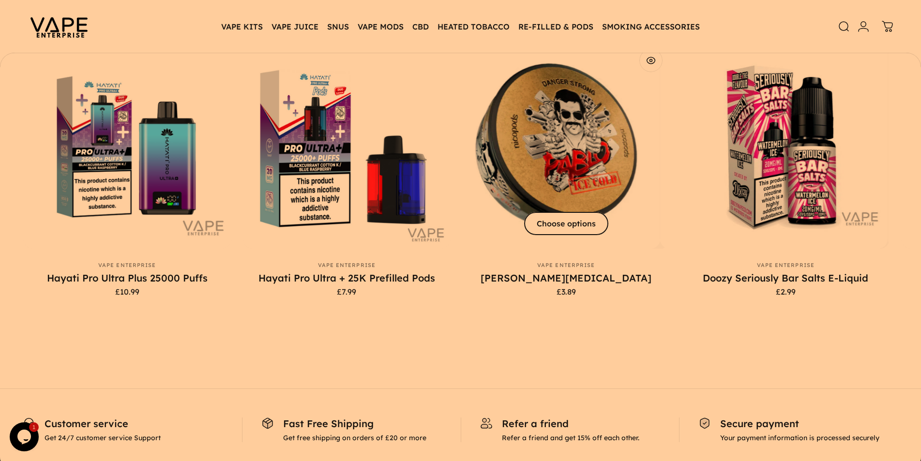
click at [582, 200] on span "Choose options" at bounding box center [566, 223] width 126 height 46
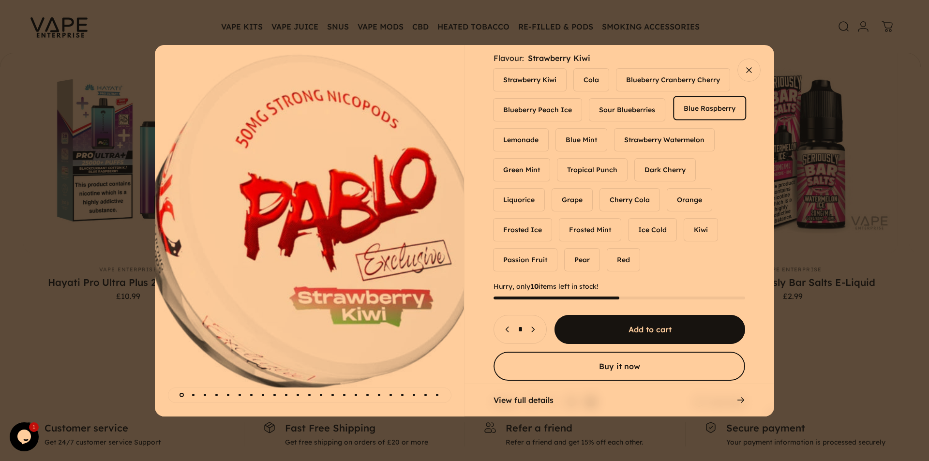
scroll to position [0, 0]
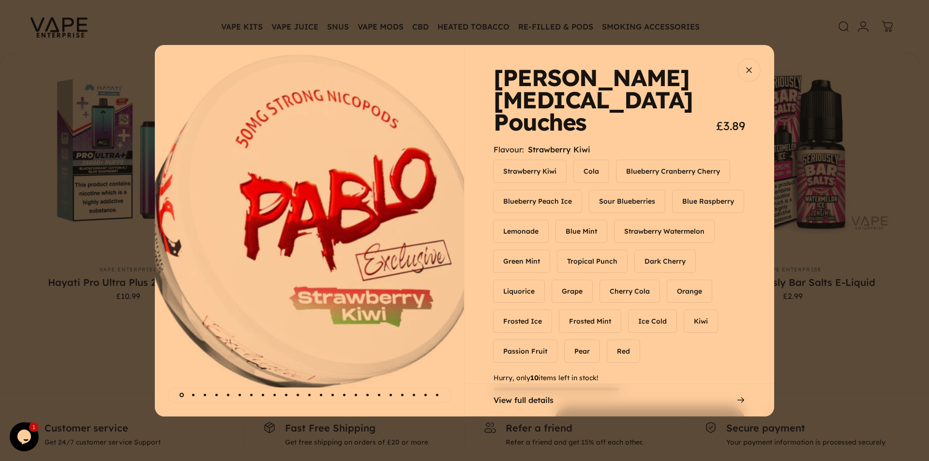
click at [537, 195] on ul "Strawberry Kiwi Cola Blueberry Cranberry Cherry Blueberry Peach Ice Sour Bluebe…" at bounding box center [620, 261] width 252 height 202
click at [544, 192] on label "Blueberry Peach Ice" at bounding box center [538, 203] width 88 height 22
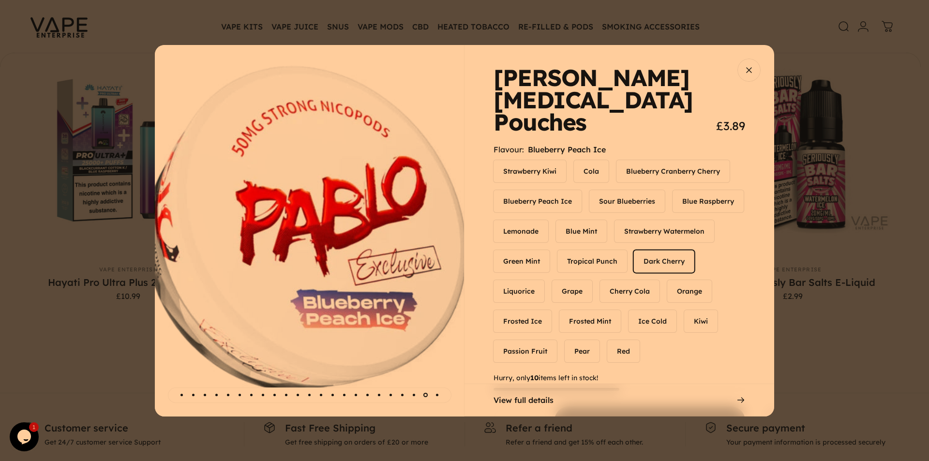
scroll to position [111, 0]
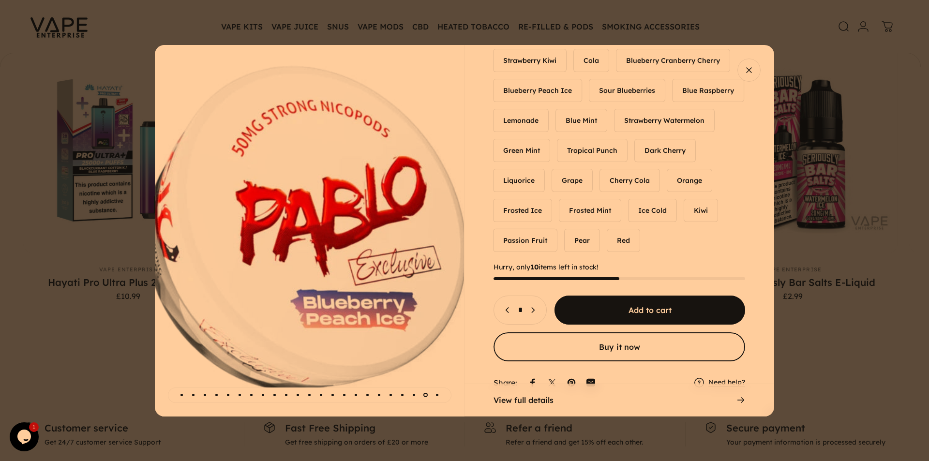
click at [549, 206] on ul "Strawberry Kiwi Cola Blueberry Cranberry Cherry Blueberry Peach Ice Sour Bluebe…" at bounding box center [620, 150] width 252 height 202
click at [557, 228] on label "Passion Fruit" at bounding box center [525, 239] width 63 height 22
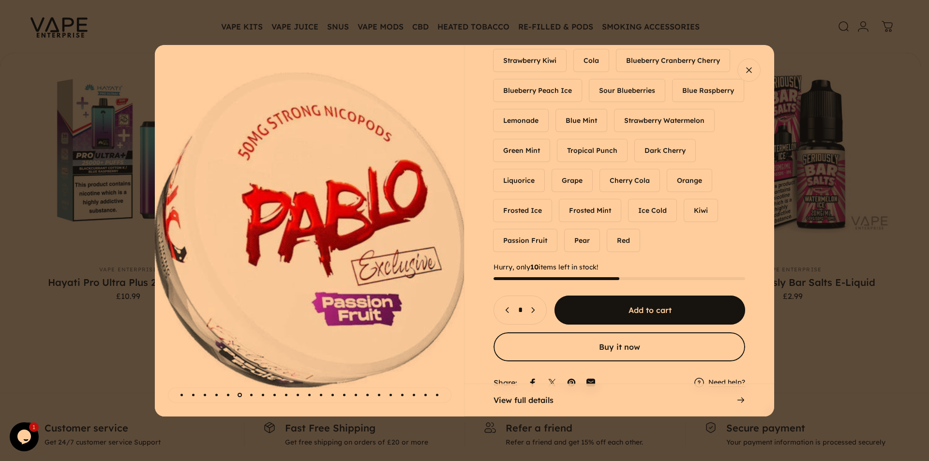
click at [513, 399] on span "View full details" at bounding box center [524, 400] width 60 height 8
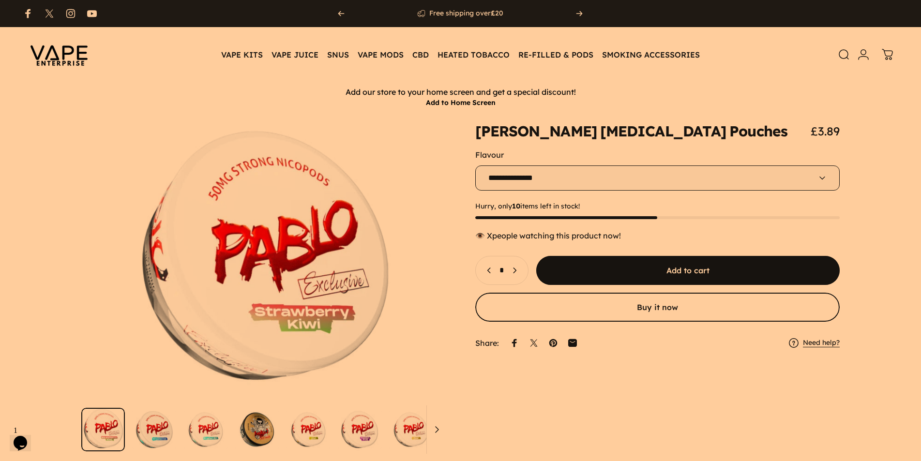
click at [638, 166] on select "**********" at bounding box center [657, 177] width 365 height 25
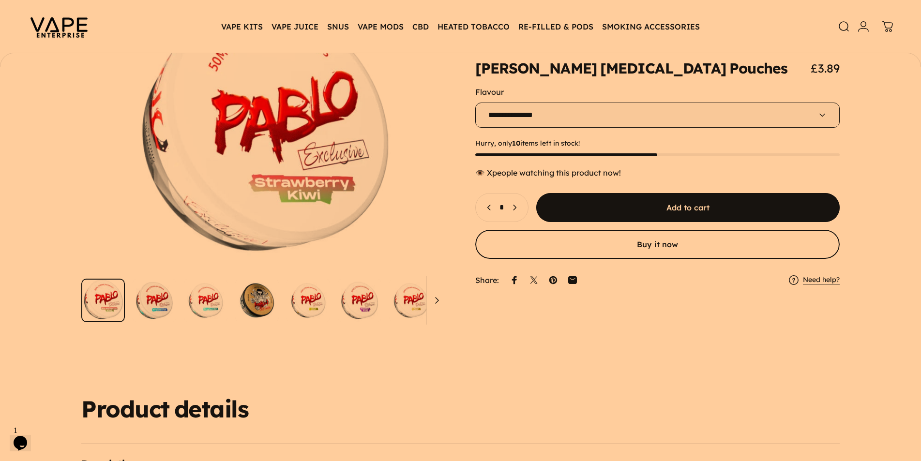
scroll to position [256, 0]
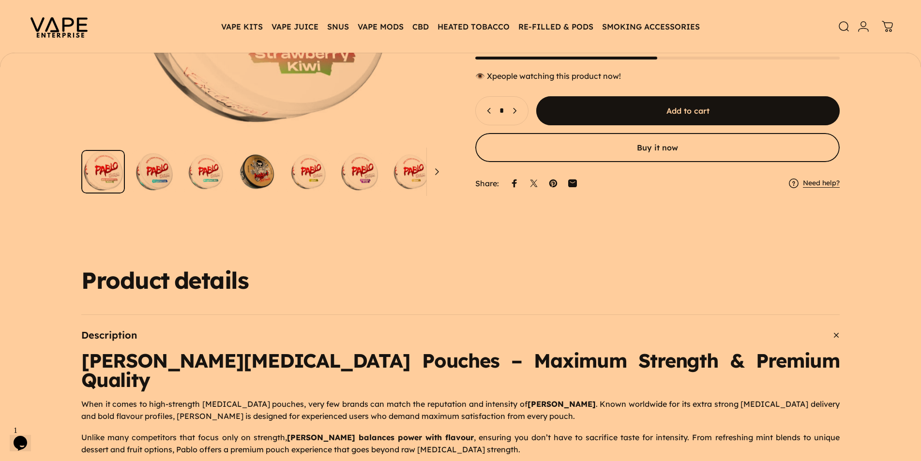
click at [316, 163] on img "Go to item" at bounding box center [308, 172] width 44 height 44
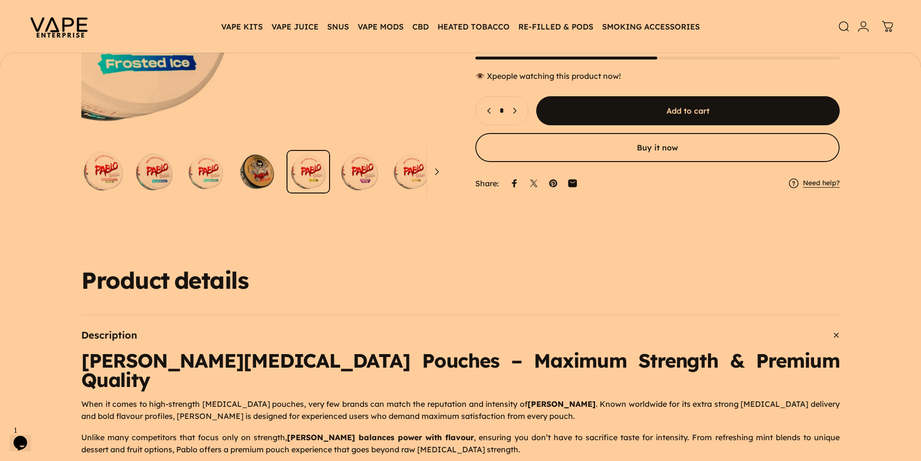
click at [272, 166] on img "Go to item" at bounding box center [257, 172] width 44 height 44
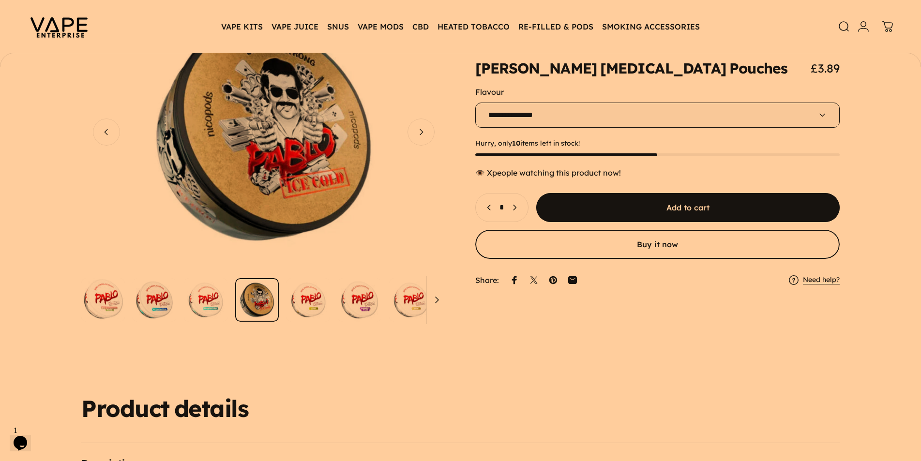
scroll to position [127, 0]
click at [236, 203] on button "Open media 3 in modal" at bounding box center [263, 133] width 365 height 276
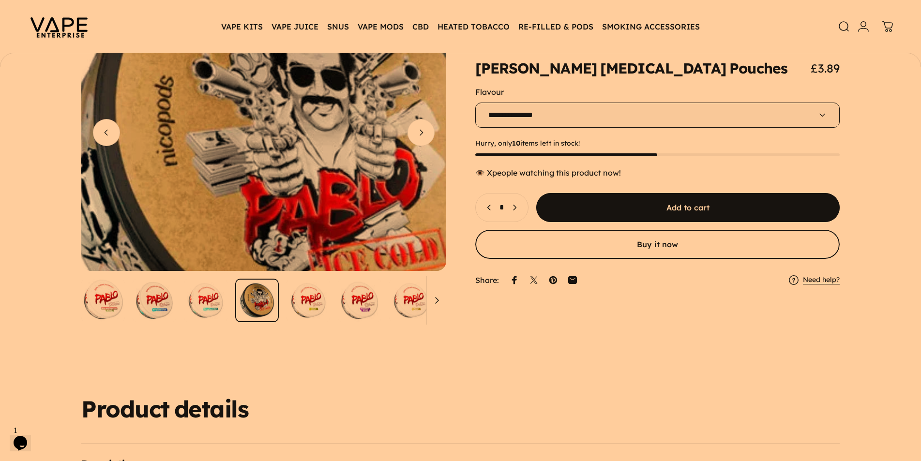
click at [202, 109] on media-hover-overlay "Gallery Viewer" at bounding box center [263, 133] width 365 height 276
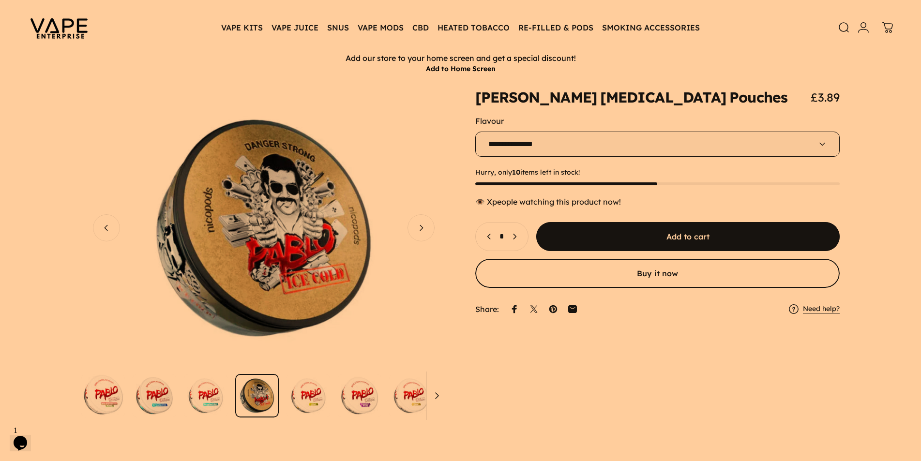
scroll to position [0, 0]
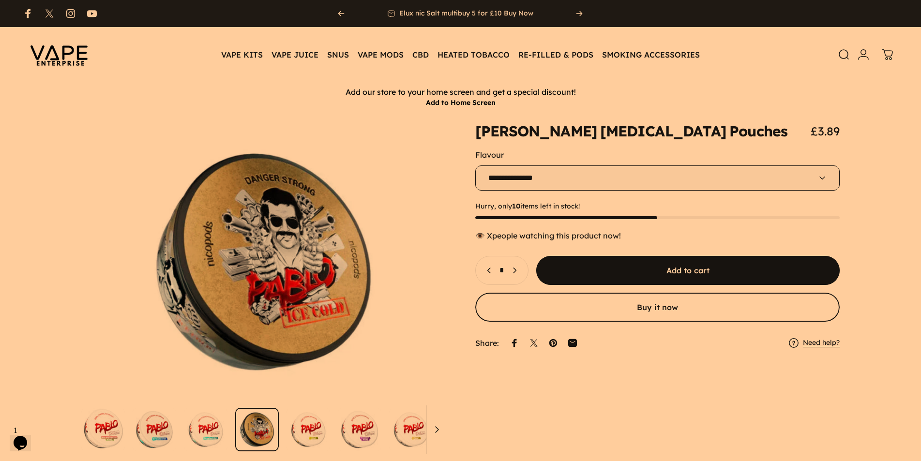
click at [606, 165] on div "**********" at bounding box center [657, 170] width 365 height 41
